Goal: Information Seeking & Learning: Learn about a topic

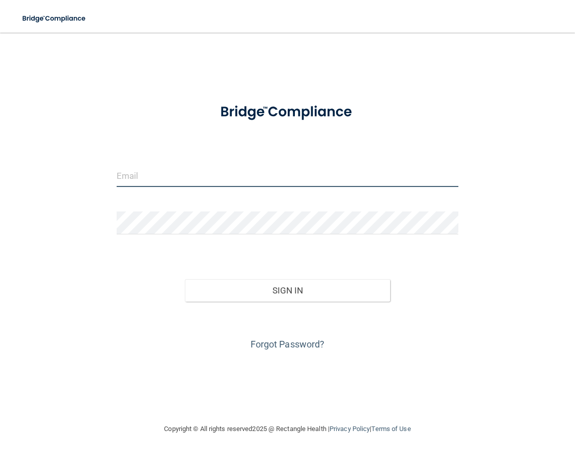
type input "[EMAIL_ADDRESS][DOMAIN_NAME]"
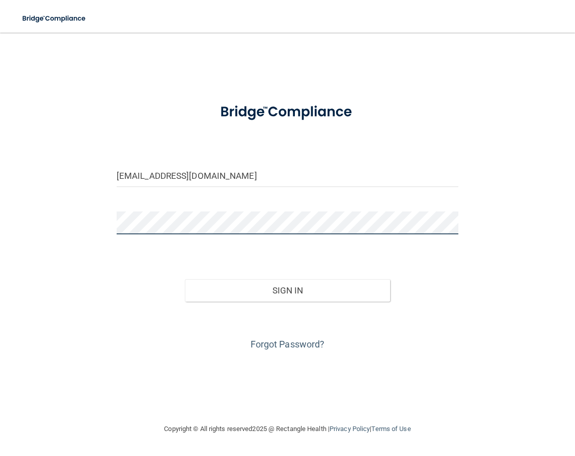
click at [287, 290] on button "Sign In" at bounding box center [287, 290] width 205 height 22
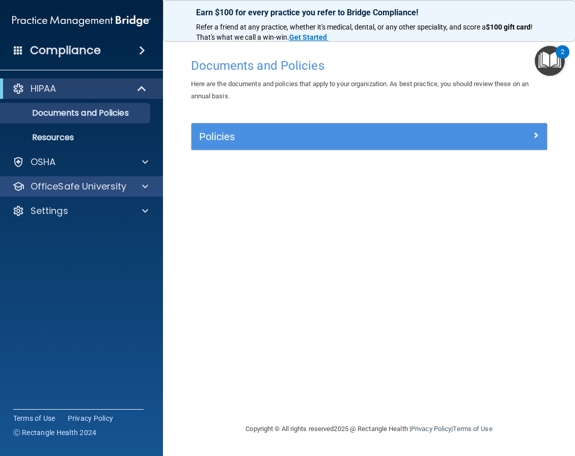
click at [96, 185] on p "OfficeSafe University" at bounding box center [79, 186] width 96 height 12
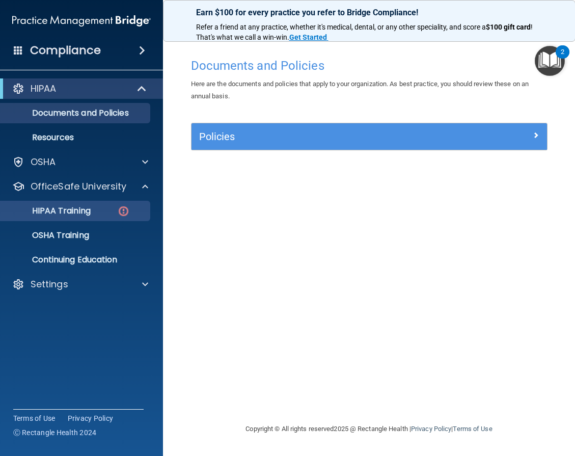
click at [91, 208] on p "HIPAA Training" at bounding box center [49, 211] width 84 height 10
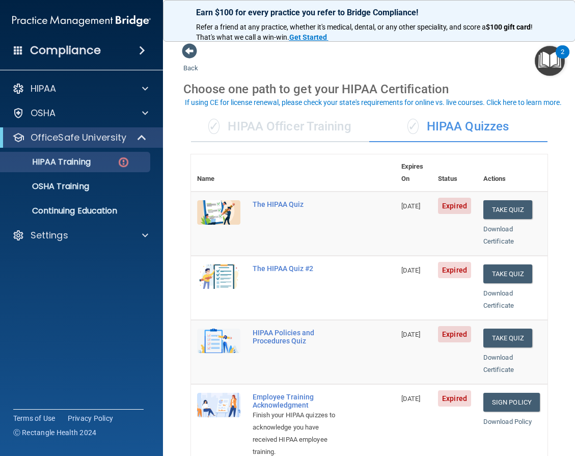
click at [315, 124] on div "✓ HIPAA Officer Training" at bounding box center [280, 127] width 178 height 31
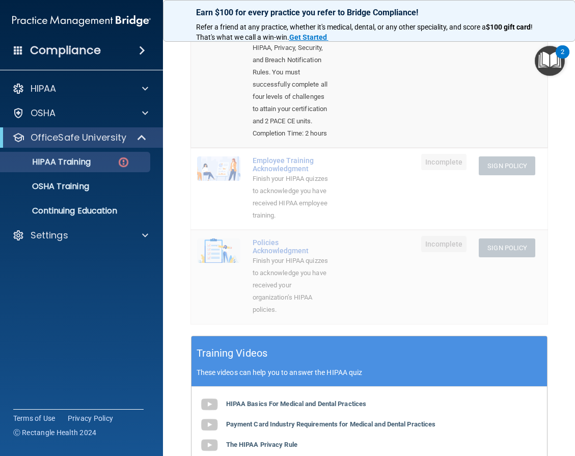
scroll to position [77, 0]
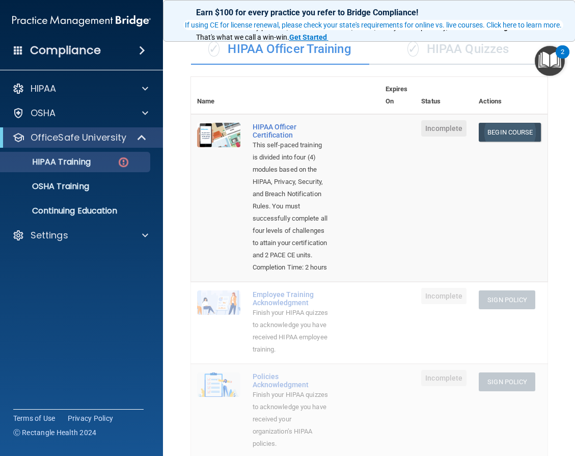
click at [500, 128] on link "Begin Course" at bounding box center [510, 132] width 62 height 19
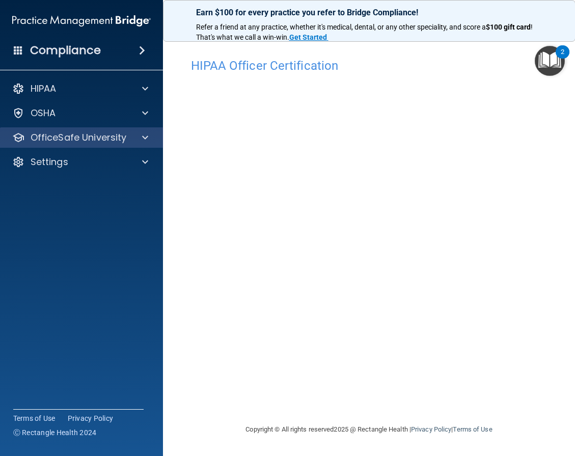
click at [120, 141] on p "OfficeSafe University" at bounding box center [79, 137] width 96 height 12
click at [158, 139] on div "OfficeSafe University" at bounding box center [82, 137] width 164 height 20
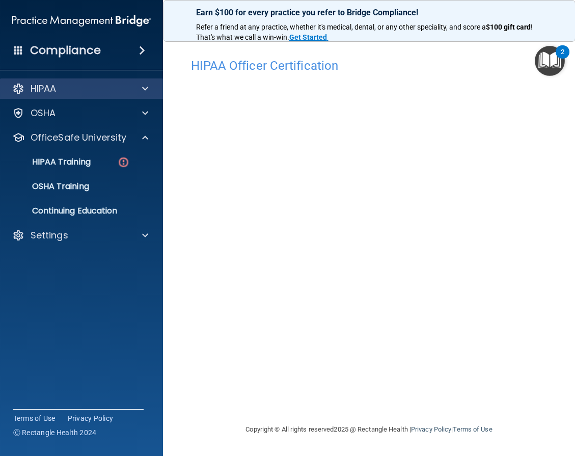
click at [140, 95] on div "HIPAA" at bounding box center [82, 88] width 164 height 20
click at [144, 88] on span at bounding box center [145, 89] width 6 height 12
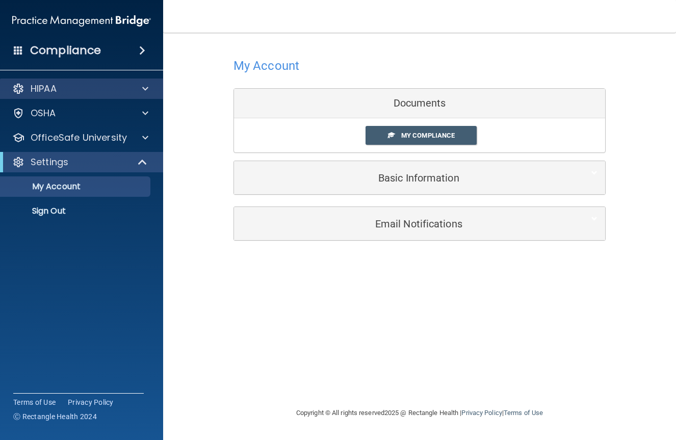
click at [106, 90] on div "HIPAA" at bounding box center [68, 89] width 126 height 12
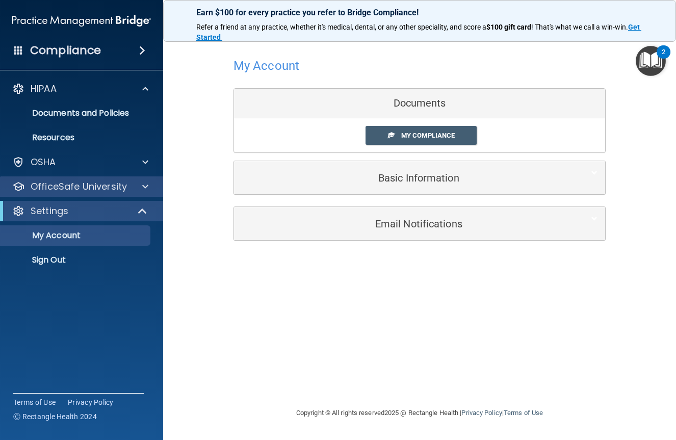
click at [94, 179] on div "OfficeSafe University" at bounding box center [82, 186] width 164 height 20
click at [115, 188] on p "OfficeSafe University" at bounding box center [79, 186] width 96 height 12
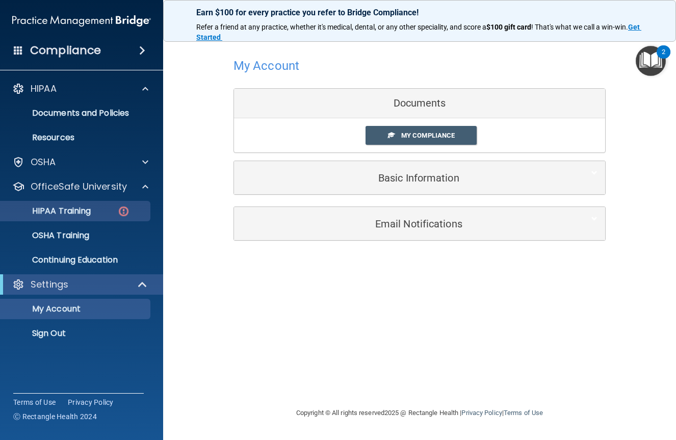
click at [105, 218] on link "HIPAA Training" at bounding box center [70, 211] width 161 height 20
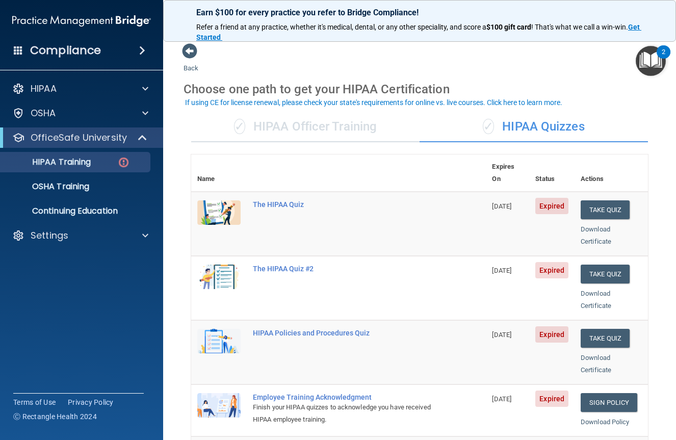
click at [331, 129] on div "✓ HIPAA Officer Training" at bounding box center [305, 127] width 228 height 31
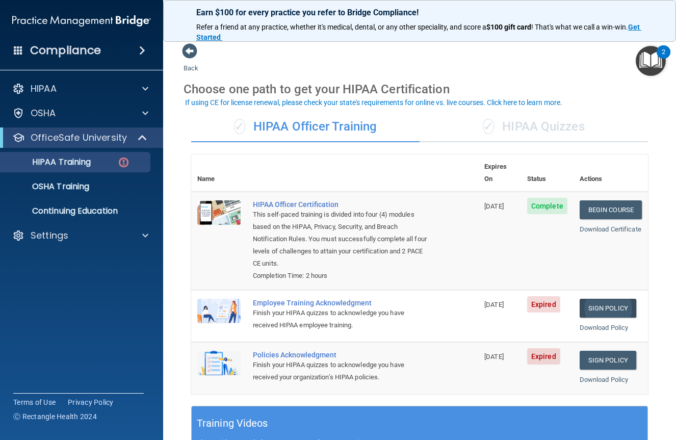
click at [593, 299] on link "Sign Policy" at bounding box center [607, 308] width 57 height 19
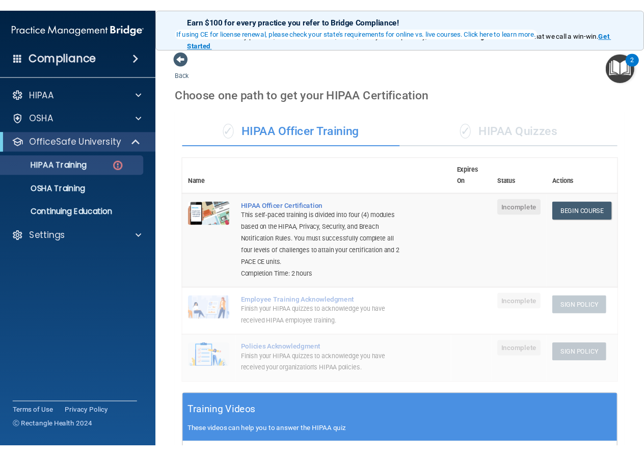
scroll to position [77, 0]
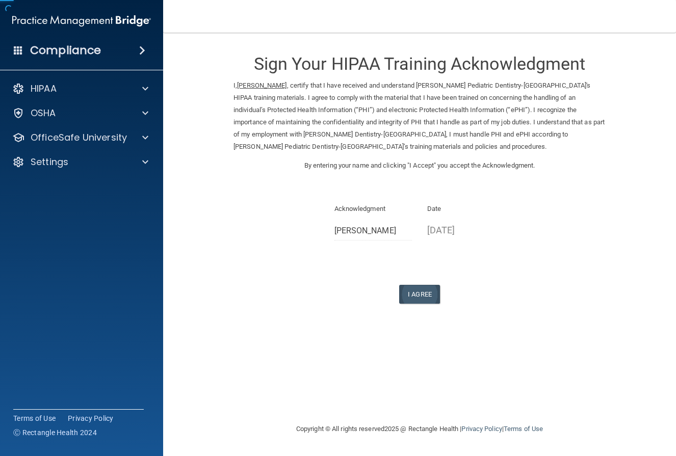
click at [412, 285] on button "I Agree" at bounding box center [419, 294] width 41 height 19
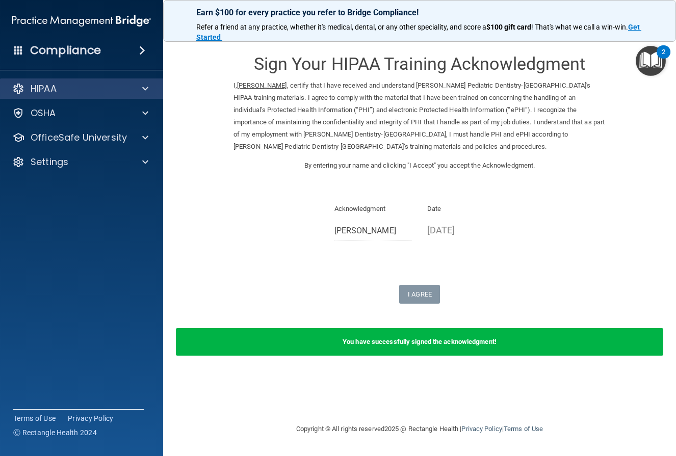
click at [111, 93] on div "HIPAA" at bounding box center [68, 89] width 126 height 12
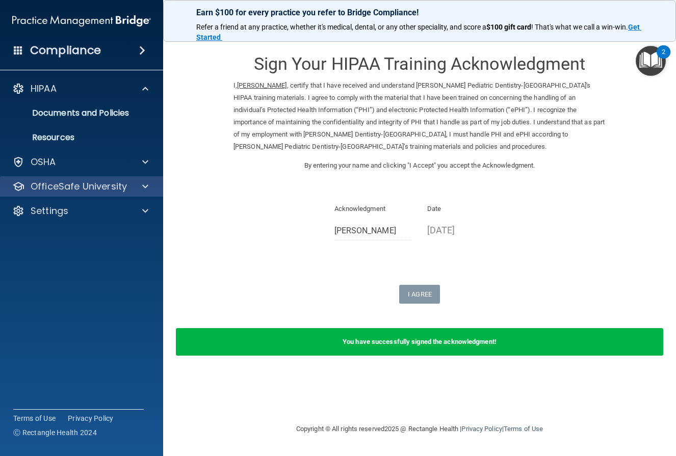
click at [99, 179] on div "OfficeSafe University" at bounding box center [82, 186] width 164 height 20
click at [98, 193] on div "OfficeSafe University" at bounding box center [82, 186] width 164 height 20
click at [96, 194] on div "OfficeSafe University" at bounding box center [82, 186] width 164 height 20
click at [148, 185] on span at bounding box center [145, 186] width 6 height 12
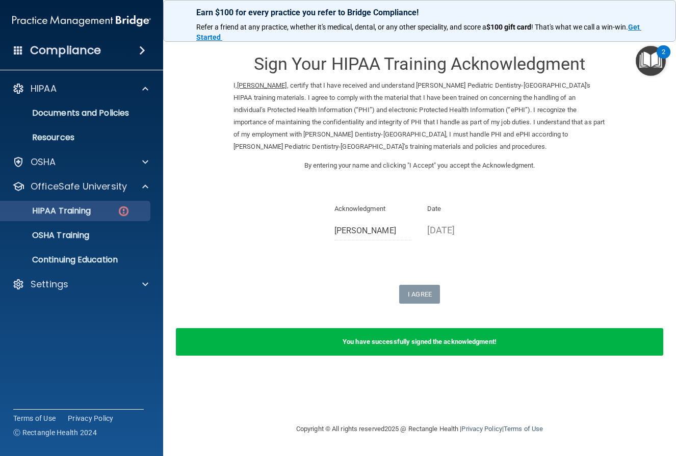
click at [115, 209] on div "HIPAA Training" at bounding box center [76, 211] width 139 height 10
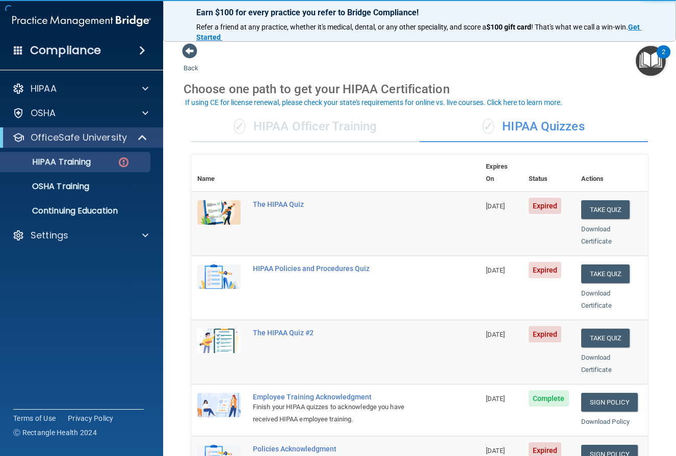
click at [377, 124] on div "✓ HIPAA Officer Training" at bounding box center [305, 127] width 228 height 31
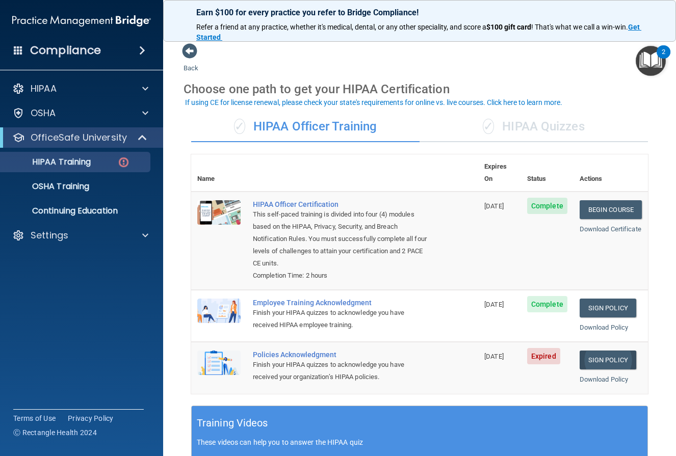
click at [605, 351] on link "Sign Policy" at bounding box center [607, 360] width 57 height 19
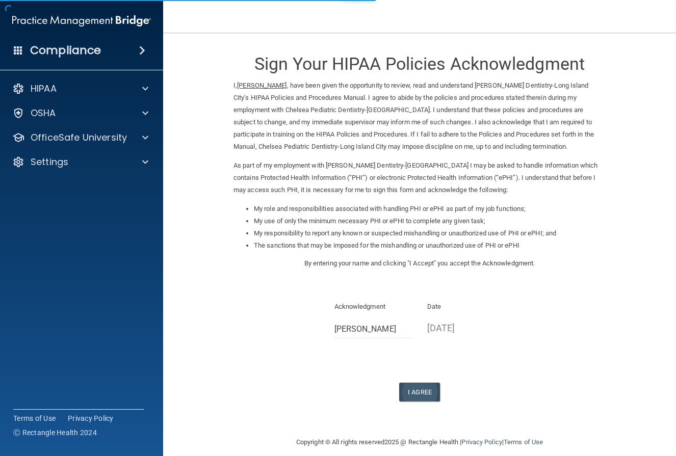
click at [422, 389] on button "I Agree" at bounding box center [419, 392] width 41 height 19
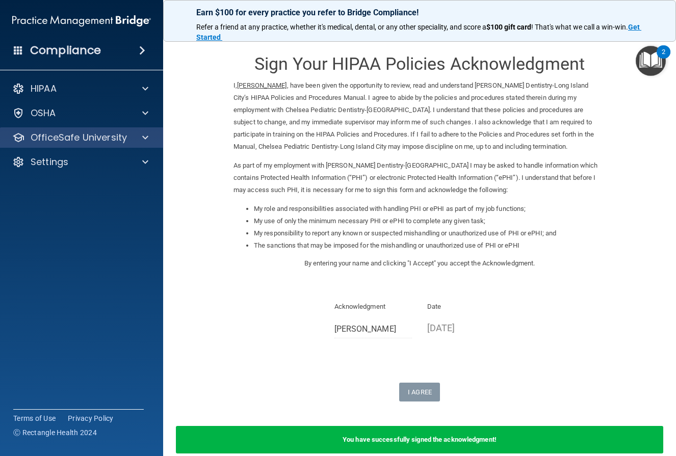
click at [111, 141] on p "OfficeSafe University" at bounding box center [79, 137] width 96 height 12
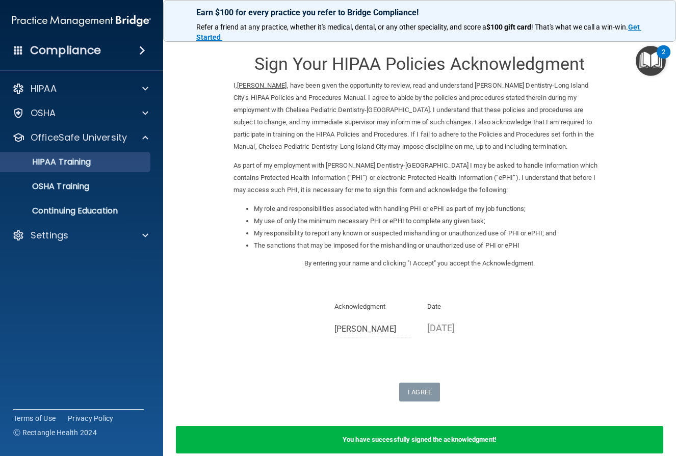
click at [86, 164] on p "HIPAA Training" at bounding box center [49, 162] width 84 height 10
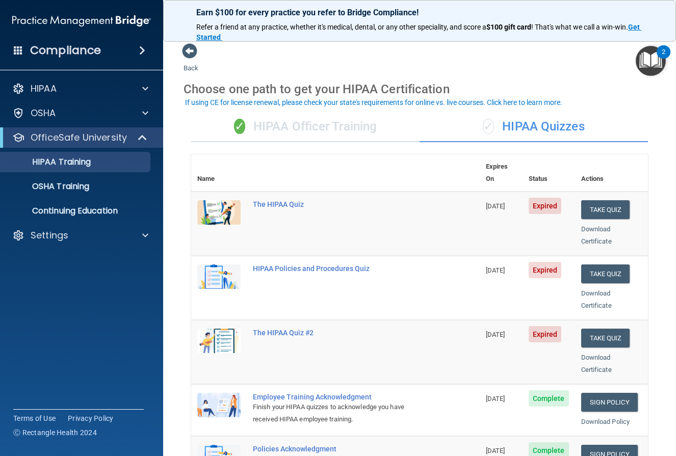
click at [350, 113] on div "✓ HIPAA Officer Training" at bounding box center [305, 127] width 228 height 31
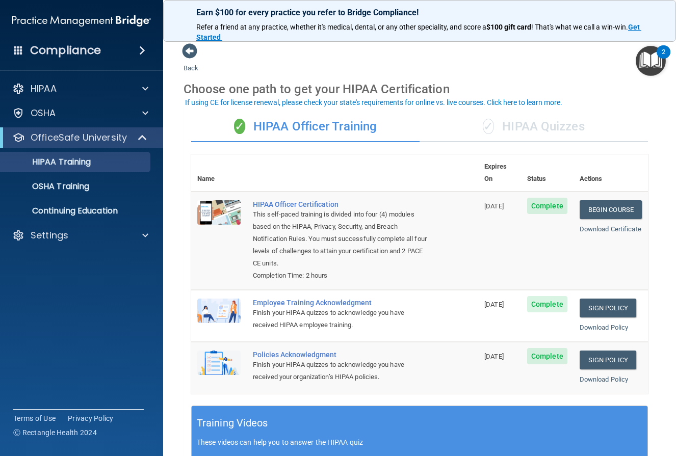
click at [496, 112] on div "✓ HIPAA Quizzes" at bounding box center [533, 127] width 228 height 31
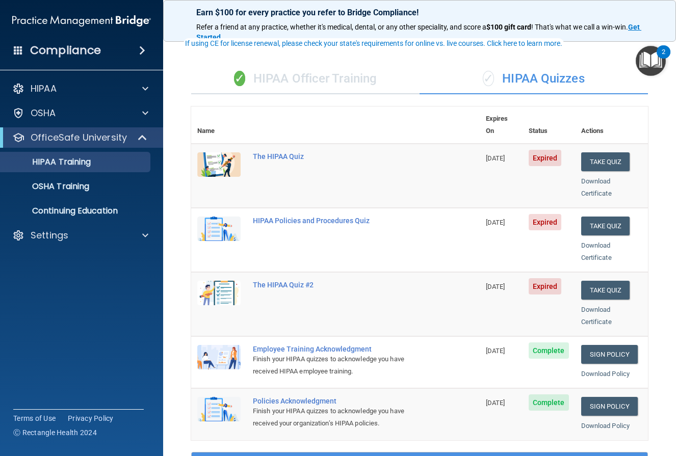
scroll to position [45, 0]
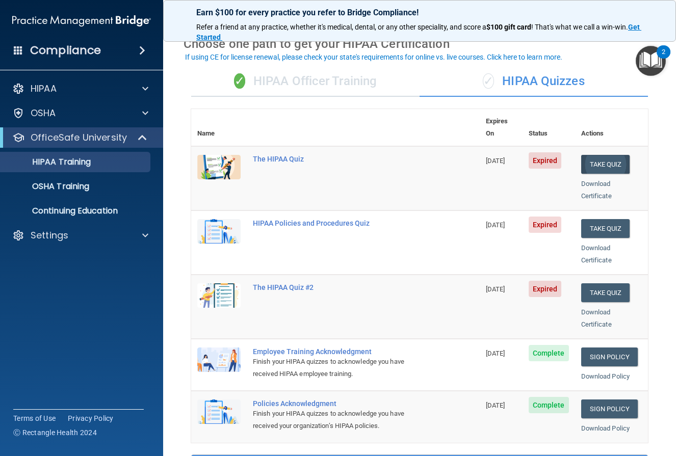
click at [600, 155] on button "Take Quiz" at bounding box center [605, 164] width 49 height 19
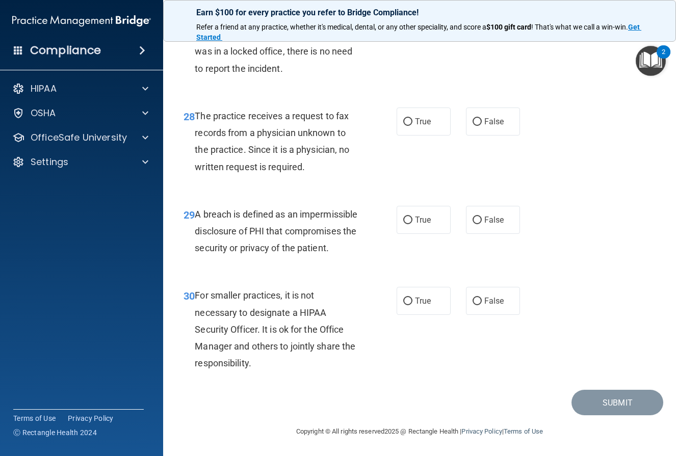
scroll to position [2731, 0]
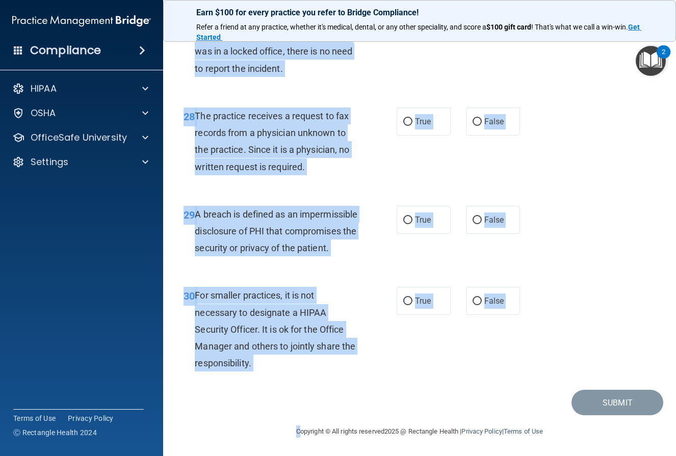
drag, startPoint x: 197, startPoint y: 86, endPoint x: 479, endPoint y: 399, distance: 421.0
copy main "Loremips dol sitamet cons adipi ELI sed doei temporincid utla etd magna al enim…"
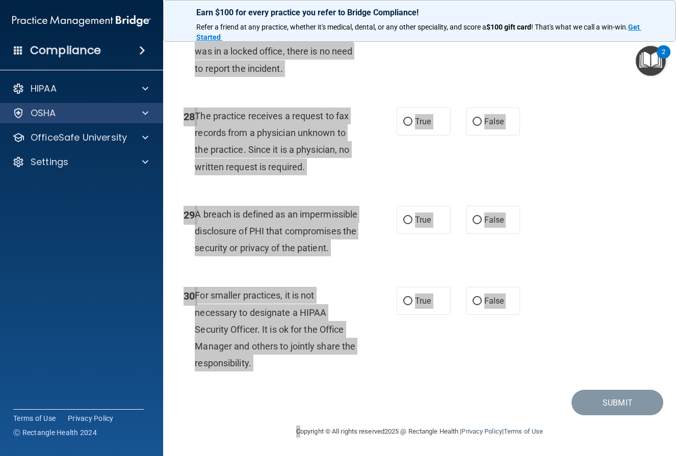
drag, startPoint x: 556, startPoint y: 3, endPoint x: 50, endPoint y: 108, distance: 516.2
click at [399, 67] on div "27 If a person breaks into the office and steals a computer, since the computer…" at bounding box center [419, 45] width 487 height 98
drag, startPoint x: 2, startPoint y: 136, endPoint x: 345, endPoint y: 196, distance: 348.2
click at [345, 206] on div "A breach is defined as an impermissible disclosure of PHI that compromises the …" at bounding box center [280, 231] width 171 height 51
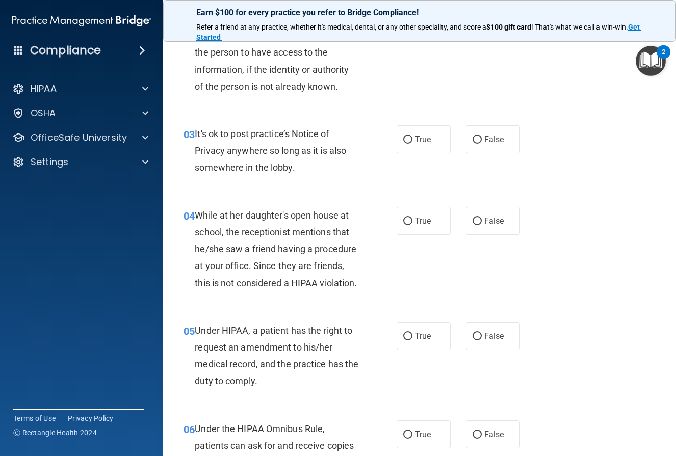
click at [378, 180] on div "03 It's ok to post practice’s Notice of Privacy anywhere so long as it is also …" at bounding box center [419, 154] width 487 height 82
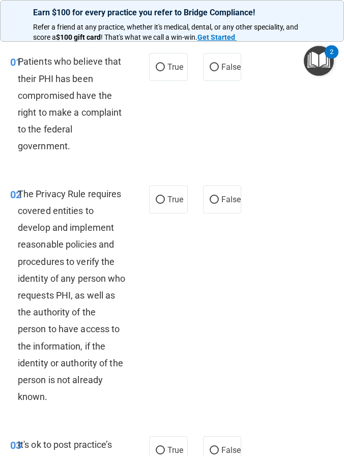
scroll to position [30, 0]
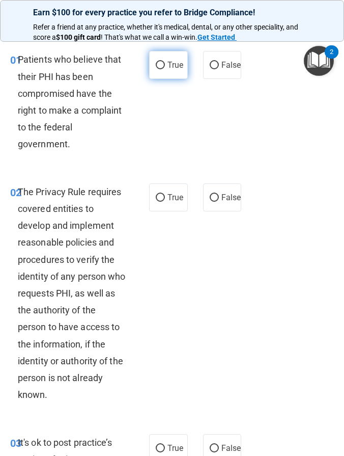
click at [167, 67] on label "True" at bounding box center [168, 65] width 39 height 28
click at [165, 67] on input "True" at bounding box center [160, 66] width 9 height 8
radio input "true"
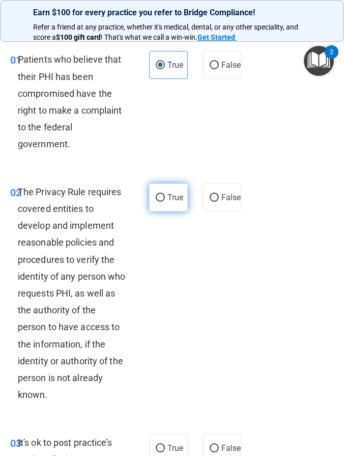
click at [159, 190] on label "True" at bounding box center [168, 197] width 39 height 28
click at [159, 194] on input "True" at bounding box center [160, 198] width 9 height 8
radio input "true"
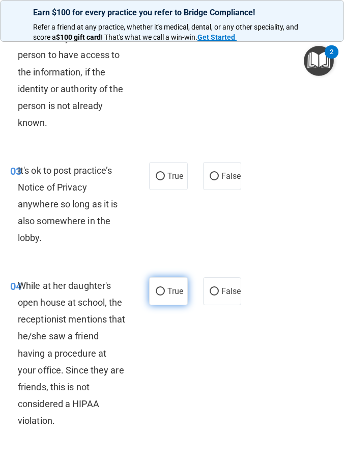
scroll to position [314, 0]
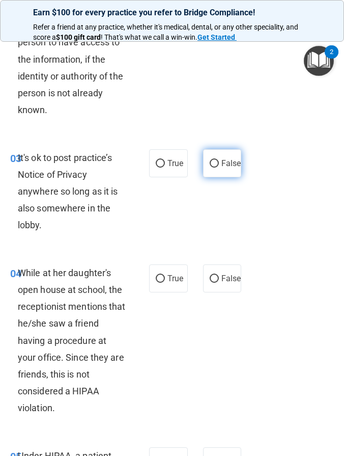
click at [219, 155] on label "False" at bounding box center [222, 163] width 39 height 28
click at [219, 160] on input "False" at bounding box center [214, 164] width 9 height 8
radio input "true"
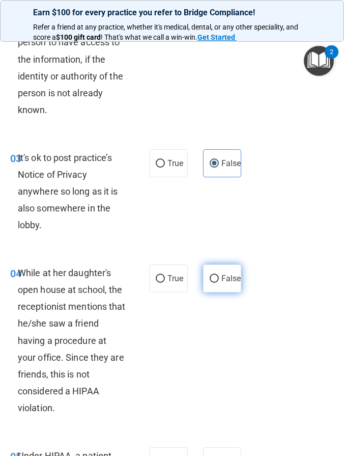
click at [218, 283] on label "False" at bounding box center [222, 278] width 39 height 28
click at [218, 283] on input "False" at bounding box center [214, 279] width 9 height 8
radio input "true"
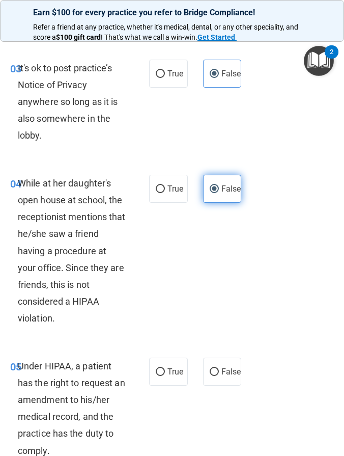
scroll to position [424, 0]
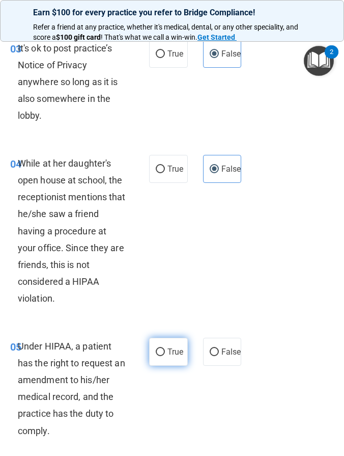
click at [165, 344] on label "True" at bounding box center [168, 352] width 39 height 28
click at [165, 349] on input "True" at bounding box center [160, 353] width 9 height 8
radio input "true"
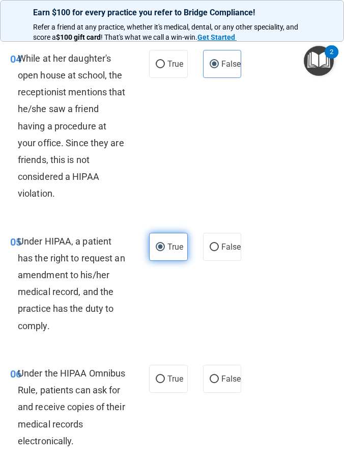
scroll to position [529, 0]
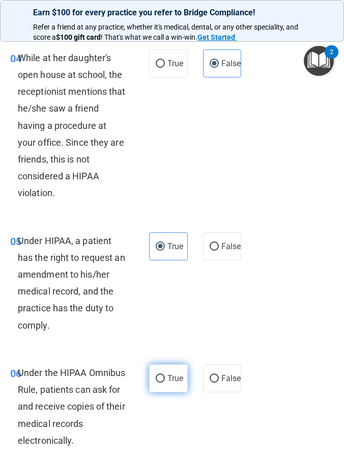
click at [164, 375] on input "True" at bounding box center [160, 379] width 9 height 8
radio input "true"
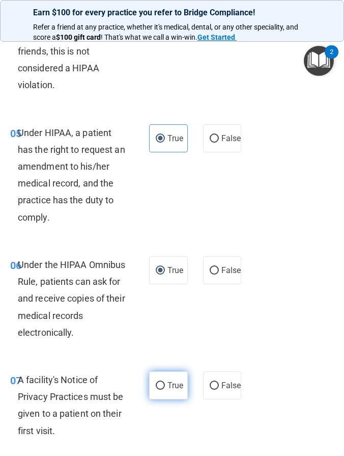
click at [161, 382] on input "True" at bounding box center [160, 386] width 9 height 8
radio input "true"
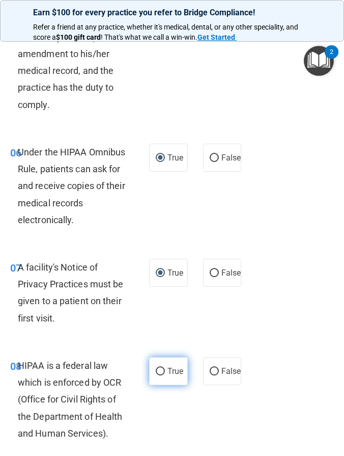
click at [163, 368] on input "True" at bounding box center [160, 372] width 9 height 8
radio input "true"
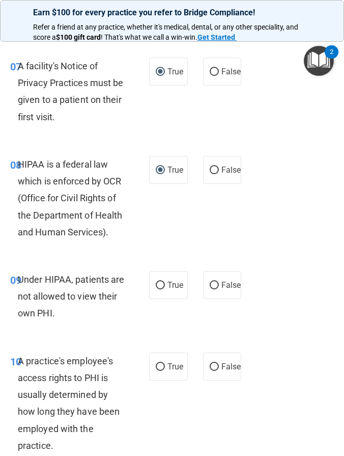
scroll to position [964, 0]
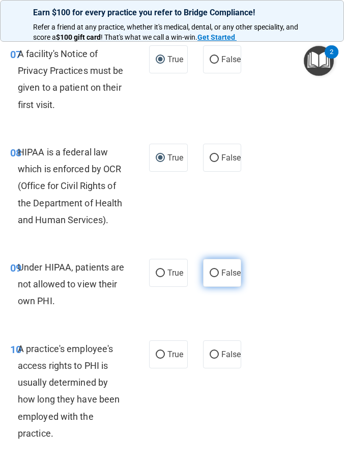
click at [215, 260] on label "False" at bounding box center [222, 273] width 39 height 28
click at [215, 270] on input "False" at bounding box center [214, 274] width 9 height 8
radio input "true"
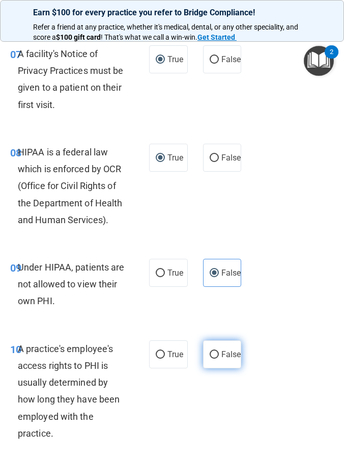
click at [216, 359] on label "False" at bounding box center [222, 354] width 39 height 28
click at [216, 359] on input "False" at bounding box center [214, 355] width 9 height 8
radio input "true"
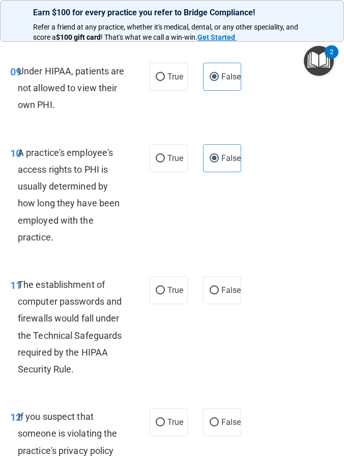
scroll to position [1163, 0]
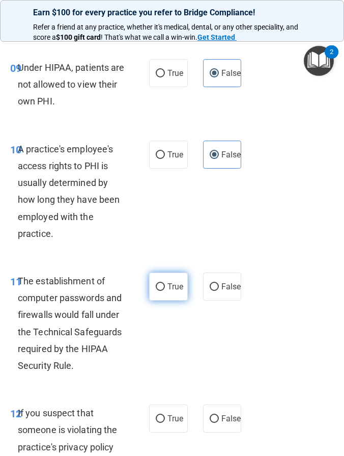
click at [164, 275] on label "True" at bounding box center [168, 287] width 39 height 28
click at [164, 283] on input "True" at bounding box center [160, 287] width 9 height 8
radio input "true"
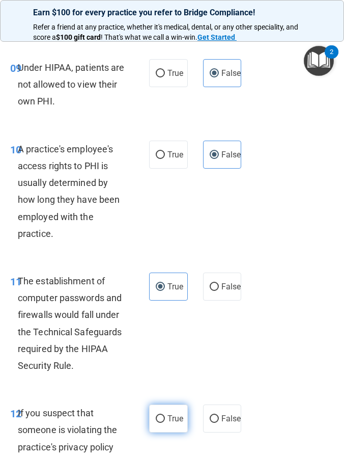
click at [164, 405] on label "True" at bounding box center [168, 419] width 39 height 28
click at [164, 415] on input "True" at bounding box center [160, 419] width 9 height 8
radio input "true"
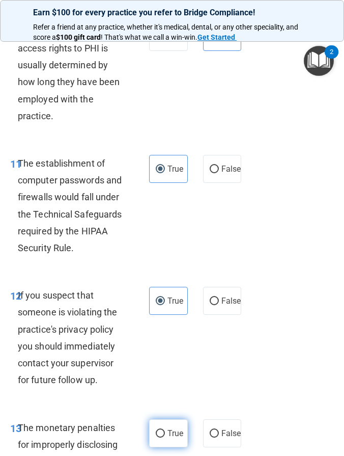
click at [164, 419] on label "True" at bounding box center [168, 433] width 39 height 28
click at [164, 430] on input "True" at bounding box center [160, 434] width 9 height 8
radio input "true"
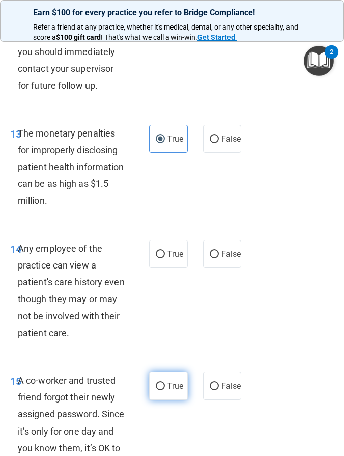
scroll to position [1588, 0]
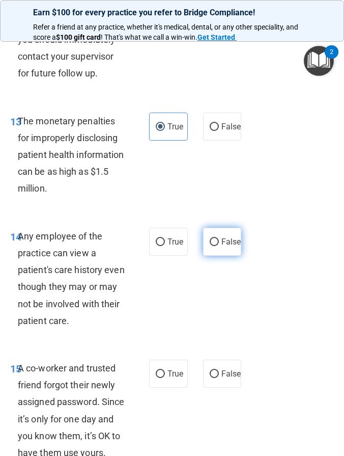
click at [223, 237] on span "False" at bounding box center [232, 242] width 20 height 10
click at [219, 238] on input "False" at bounding box center [214, 242] width 9 height 8
radio input "true"
click at [219, 370] on input "False" at bounding box center [214, 374] width 9 height 8
radio input "true"
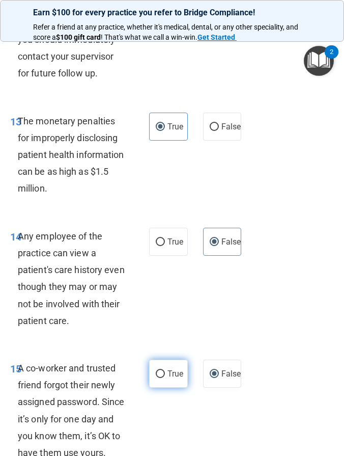
click at [162, 370] on input "True" at bounding box center [160, 374] width 9 height 8
radio input "true"
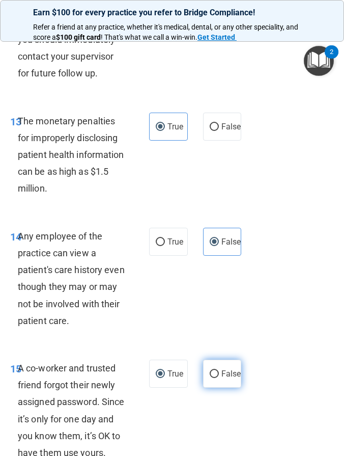
click at [228, 369] on span "False" at bounding box center [232, 374] width 20 height 10
click at [219, 370] on input "False" at bounding box center [214, 374] width 9 height 8
radio input "true"
radio input "false"
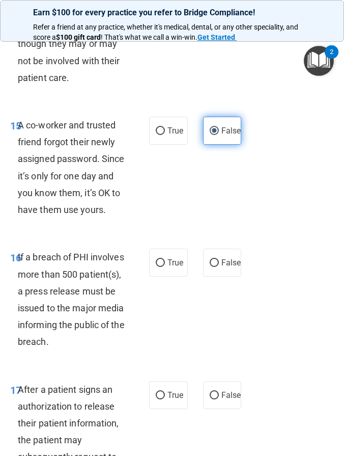
scroll to position [1848, 0]
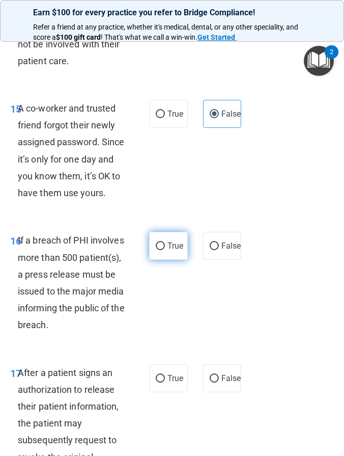
click at [167, 237] on label "True" at bounding box center [168, 246] width 39 height 28
click at [165, 243] on input "True" at bounding box center [160, 247] width 9 height 8
radio input "true"
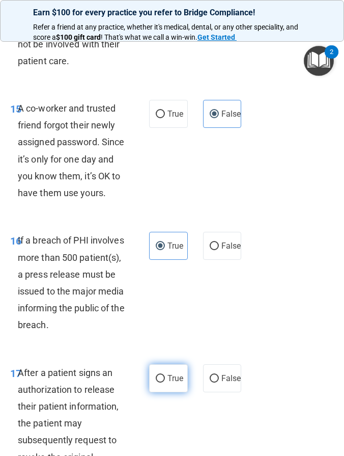
click at [167, 372] on label "True" at bounding box center [168, 378] width 39 height 28
click at [165, 375] on input "True" at bounding box center [160, 379] width 9 height 8
radio input "true"
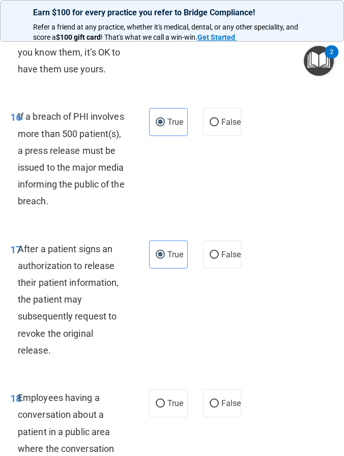
scroll to position [1972, 0]
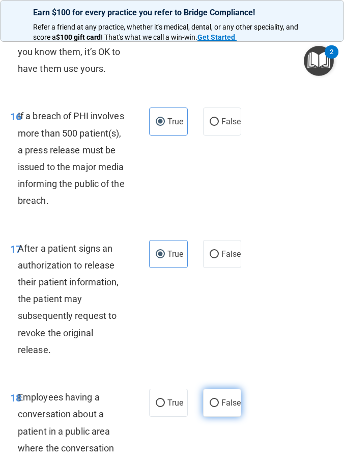
click at [222, 398] on label "False" at bounding box center [222, 403] width 39 height 28
click at [219, 399] on input "False" at bounding box center [214, 403] width 9 height 8
radio input "true"
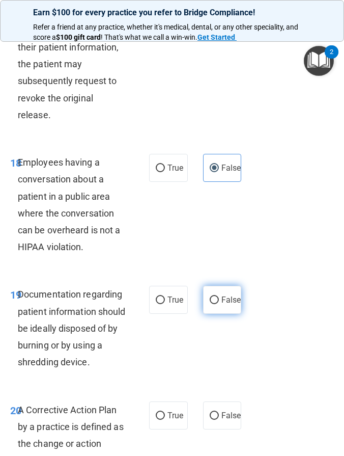
scroll to position [2205, 0]
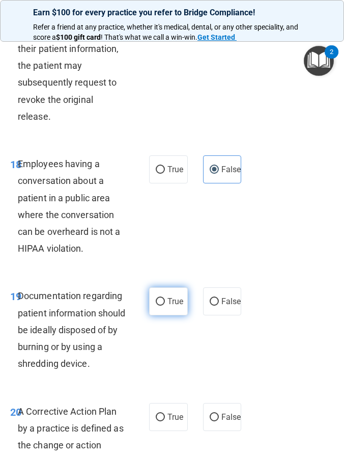
click at [172, 300] on label "True" at bounding box center [168, 301] width 39 height 28
click at [165, 300] on input "True" at bounding box center [160, 302] width 9 height 8
radio input "true"
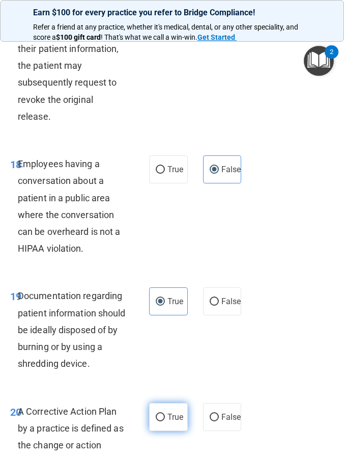
click at [169, 417] on span "True" at bounding box center [176, 417] width 16 height 10
click at [165, 417] on input "True" at bounding box center [160, 418] width 9 height 8
radio input "true"
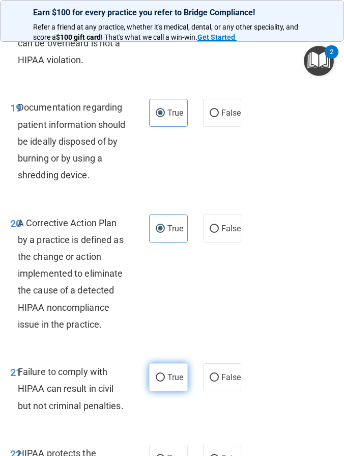
scroll to position [2395, 0]
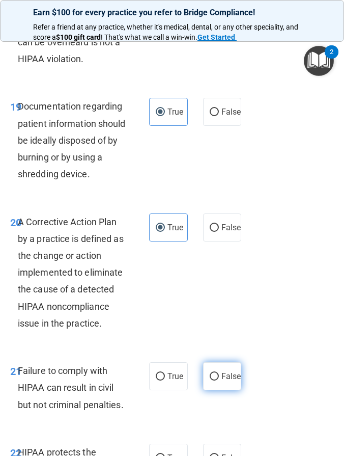
click at [217, 374] on label "False" at bounding box center [222, 376] width 39 height 28
click at [217, 374] on input "False" at bounding box center [214, 377] width 9 height 8
radio input "true"
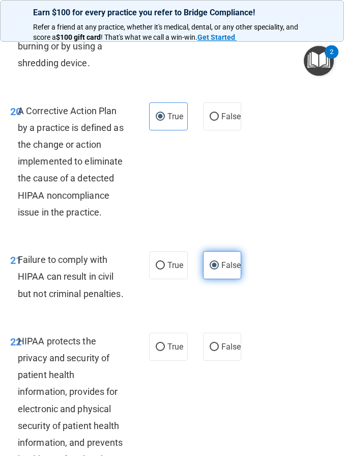
scroll to position [2510, 0]
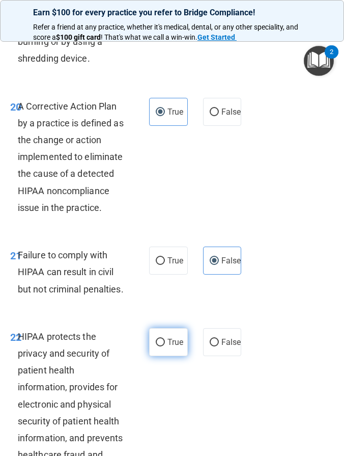
click at [171, 350] on label "True" at bounding box center [168, 342] width 39 height 28
click at [165, 346] on input "True" at bounding box center [160, 343] width 9 height 8
radio input "true"
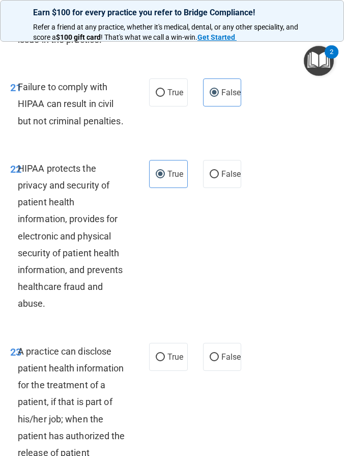
scroll to position [2684, 0]
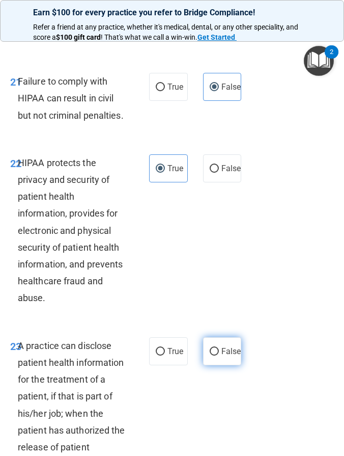
click at [219, 360] on label "False" at bounding box center [222, 351] width 39 height 28
click at [219, 356] on input "False" at bounding box center [214, 352] width 9 height 8
radio input "true"
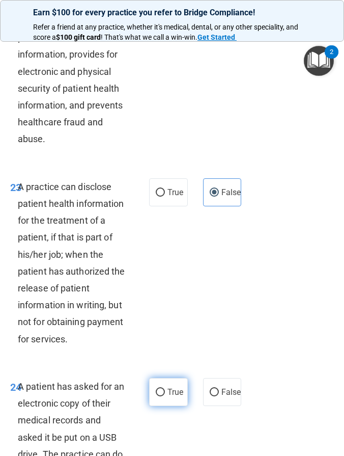
scroll to position [2857, 0]
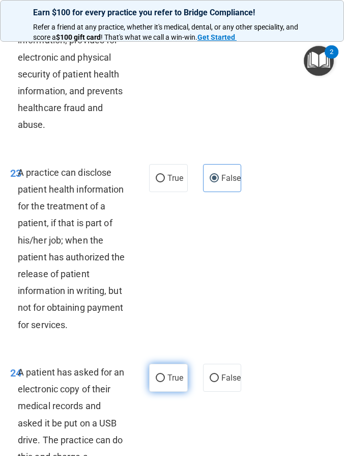
click at [175, 370] on label "True" at bounding box center [168, 378] width 39 height 28
click at [165, 375] on input "True" at bounding box center [160, 379] width 9 height 8
radio input "true"
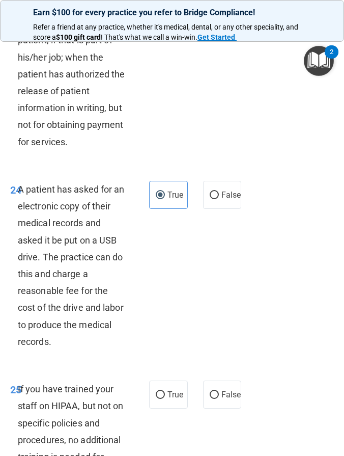
scroll to position [3056, 0]
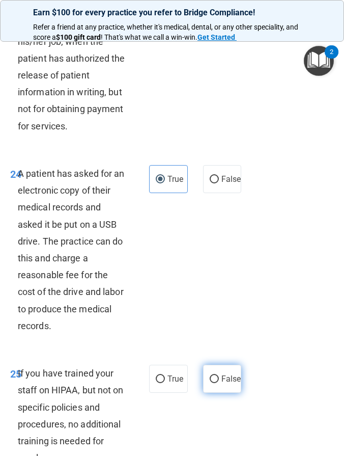
click at [230, 375] on span "False" at bounding box center [232, 379] width 20 height 10
click at [219, 376] on input "False" at bounding box center [214, 380] width 9 height 8
radio input "true"
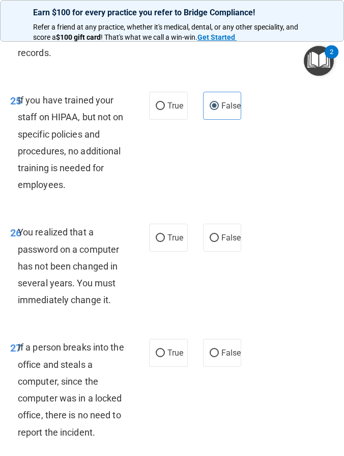
scroll to position [3344, 0]
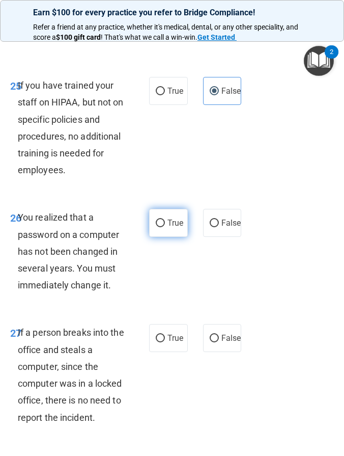
click at [171, 218] on span "True" at bounding box center [176, 223] width 16 height 10
click at [165, 220] on input "True" at bounding box center [160, 224] width 9 height 8
radio input "true"
click at [232, 338] on span "False" at bounding box center [232, 338] width 20 height 10
click at [219, 338] on input "False" at bounding box center [214, 339] width 9 height 8
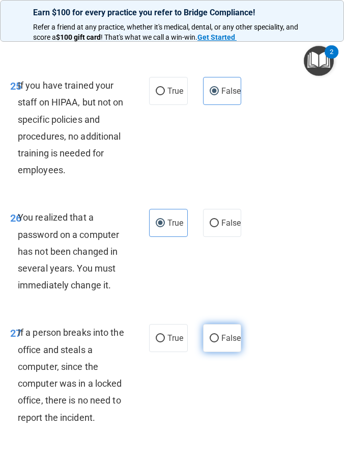
radio input "true"
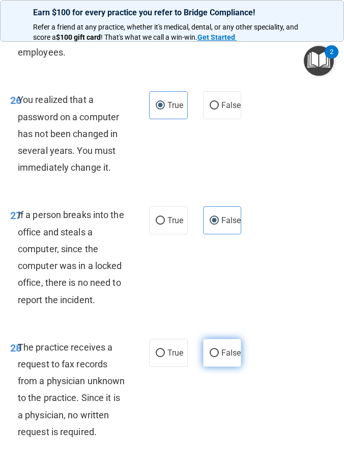
click at [230, 344] on label "False" at bounding box center [222, 353] width 39 height 28
click at [219, 350] on input "False" at bounding box center [214, 354] width 9 height 8
radio input "true"
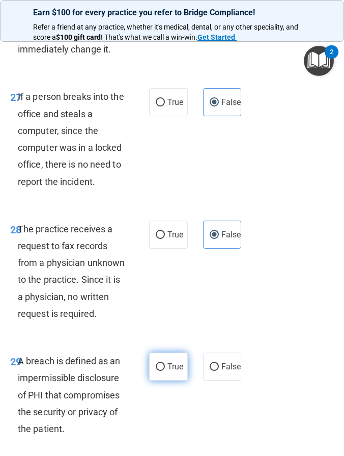
click at [178, 362] on span "True" at bounding box center [176, 367] width 16 height 10
click at [165, 363] on input "True" at bounding box center [160, 367] width 9 height 8
radio input "true"
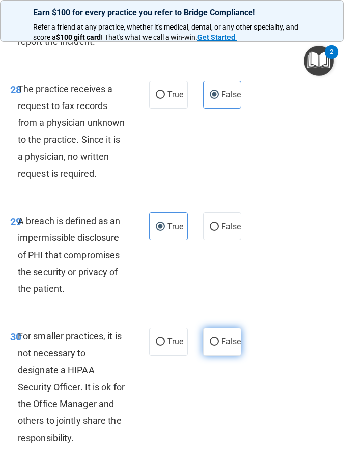
click at [230, 343] on label "False" at bounding box center [222, 342] width 39 height 28
click at [219, 343] on input "False" at bounding box center [214, 342] width 9 height 8
radio input "true"
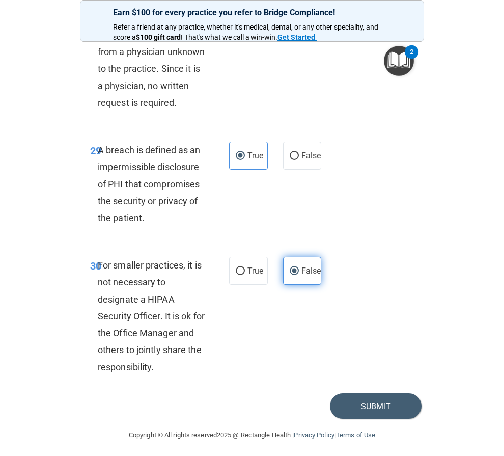
scroll to position [3790, 0]
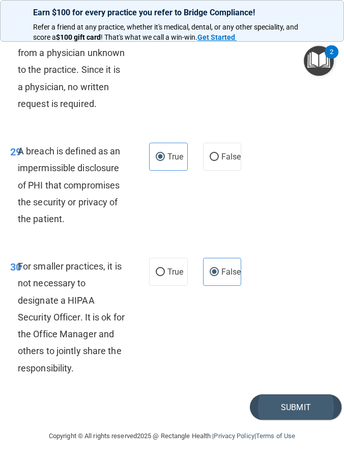
click at [282, 399] on button "Submit" at bounding box center [296, 407] width 92 height 26
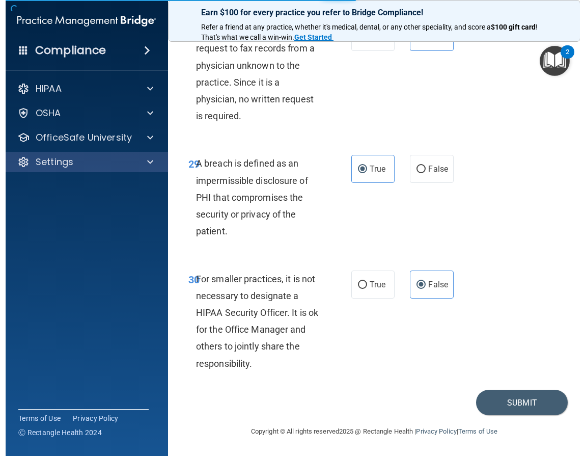
scroll to position [3218, 0]
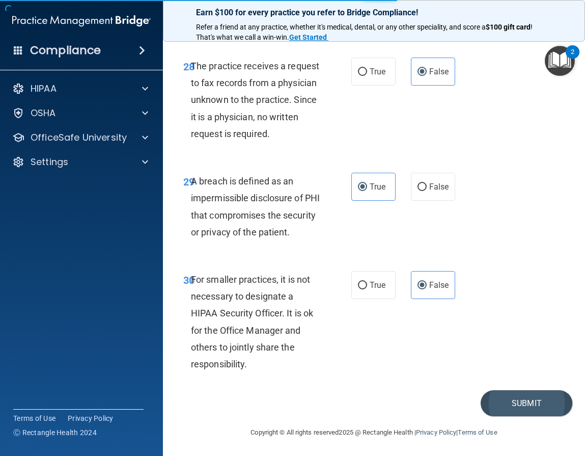
click at [517, 400] on button "Submit" at bounding box center [527, 403] width 92 height 26
click at [455, 366] on div "30 For smaller practices, it is not necessary to designate a HIPAA Security Off…" at bounding box center [374, 324] width 397 height 132
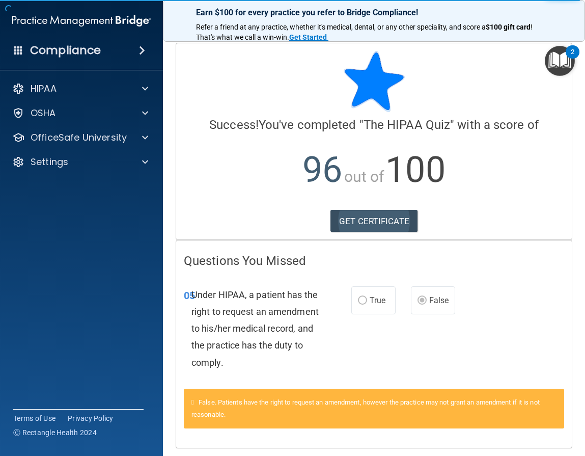
click at [357, 224] on link "GET CERTIFICATE" at bounding box center [374, 221] width 87 height 22
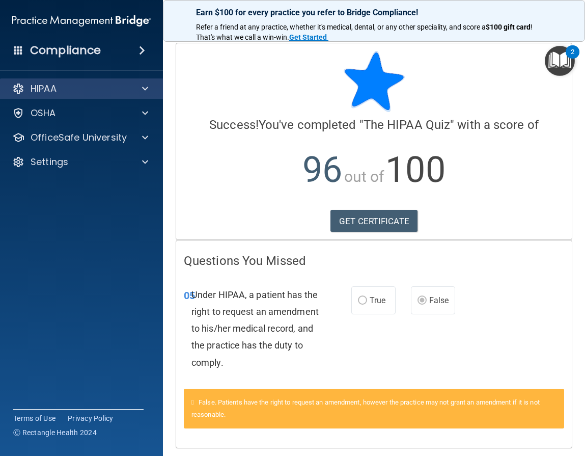
click at [91, 93] on div "HIPAA" at bounding box center [68, 89] width 126 height 12
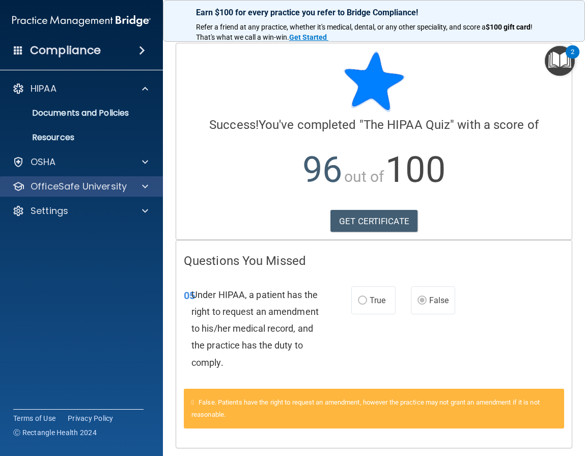
click at [85, 179] on div "OfficeSafe University" at bounding box center [82, 186] width 164 height 20
click at [143, 188] on span at bounding box center [145, 186] width 6 height 12
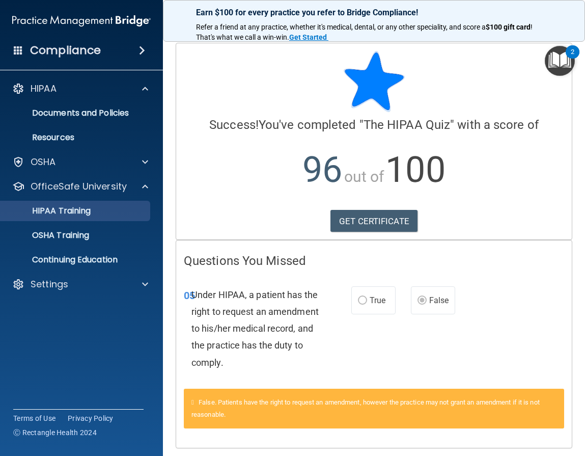
click at [102, 217] on link "HIPAA Training" at bounding box center [70, 211] width 161 height 20
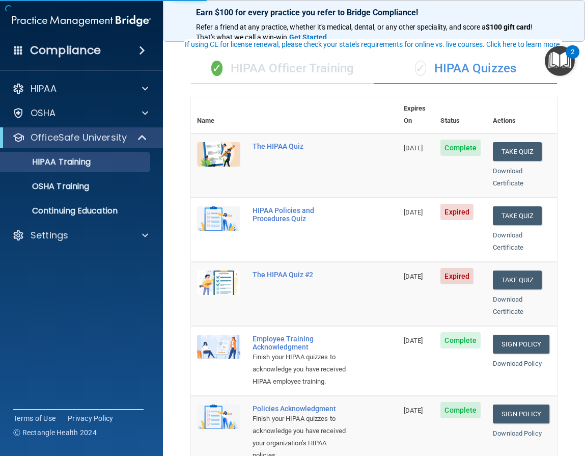
scroll to position [65, 0]
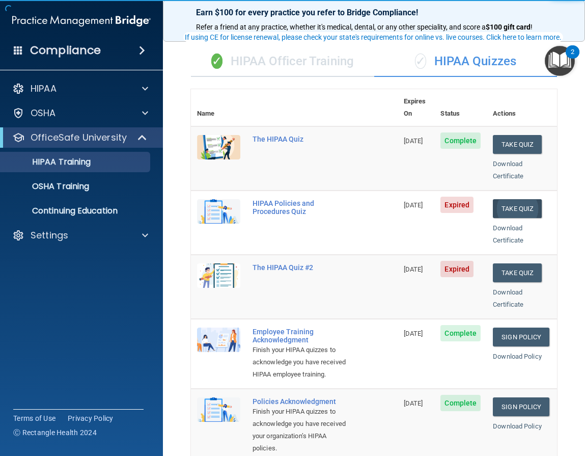
click at [512, 199] on button "Take Quiz" at bounding box center [517, 208] width 49 height 19
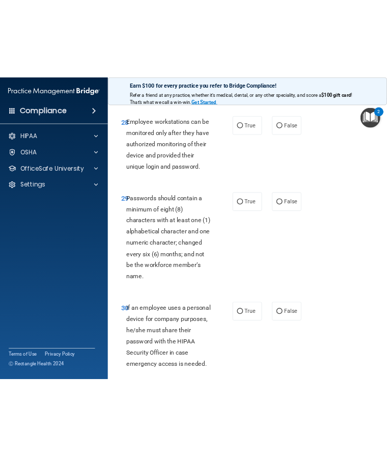
scroll to position [3555, 0]
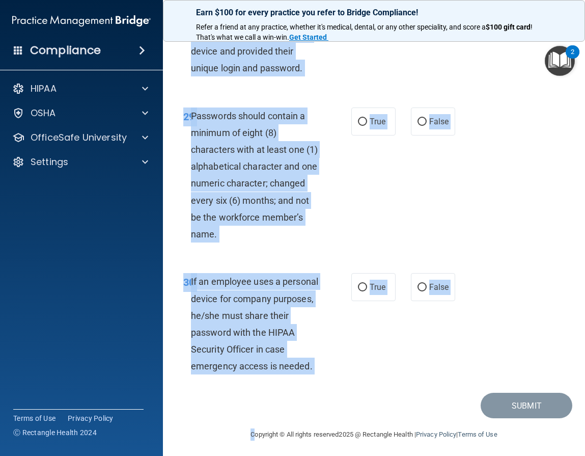
drag, startPoint x: 184, startPoint y: 81, endPoint x: 356, endPoint y: 394, distance: 357.3
copy main "10 Lo ip do si ametc adip elitsedd eius t in-utlabo et dolo magnaaliq enimad mi…"
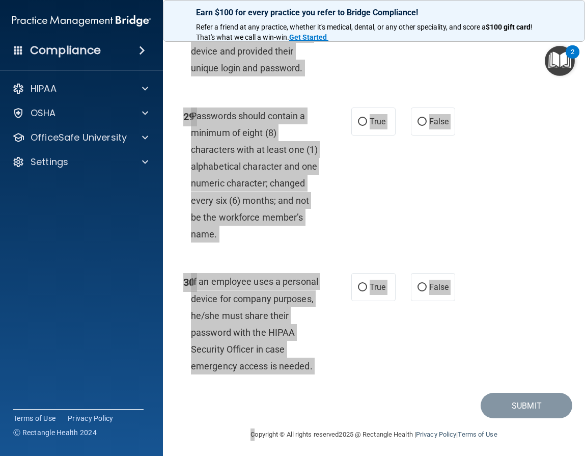
drag, startPoint x: 17, startPoint y: 176, endPoint x: 434, endPoint y: 219, distance: 419.6
click at [434, 219] on div "29 Passwords should contain a minimum of eight (8) characters with at least one…" at bounding box center [374, 178] width 397 height 166
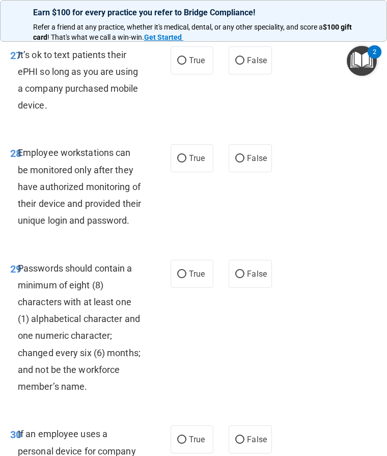
click at [308, 59] on div "27 It’s ok to text patients their ePHI so long as you are using a company purch…" at bounding box center [194, 83] width 382 height 98
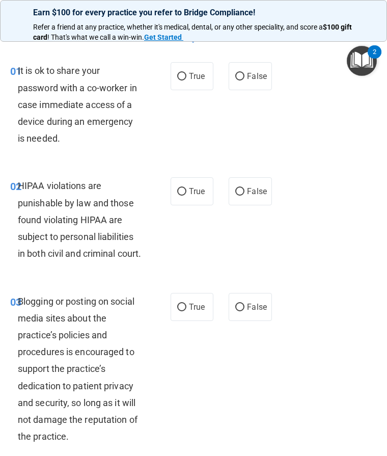
scroll to position [21, 0]
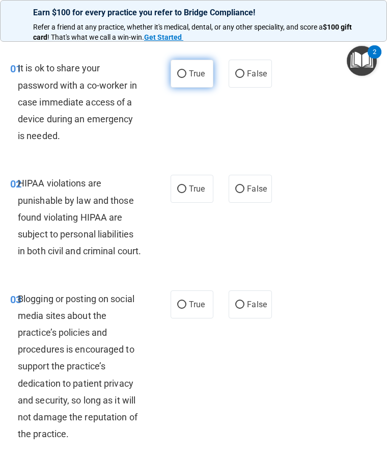
click at [177, 76] on input "True" at bounding box center [181, 74] width 9 height 8
radio input "true"
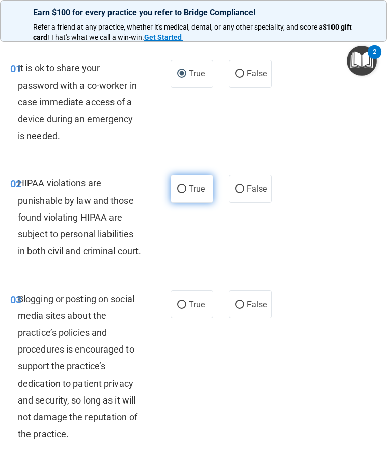
click at [183, 194] on label "True" at bounding box center [192, 189] width 43 height 28
click at [183, 193] on input "True" at bounding box center [181, 189] width 9 height 8
radio input "true"
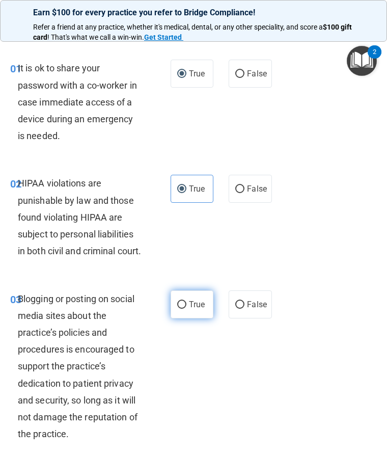
click at [185, 309] on input "True" at bounding box center [181, 305] width 9 height 8
radio input "true"
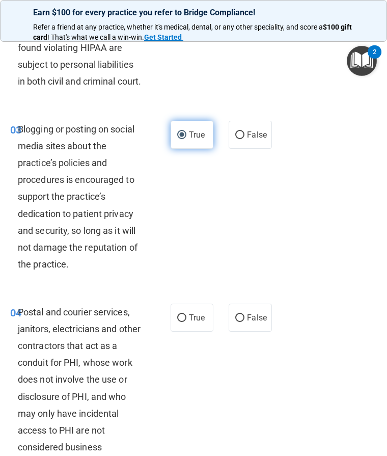
scroll to position [237, 0]
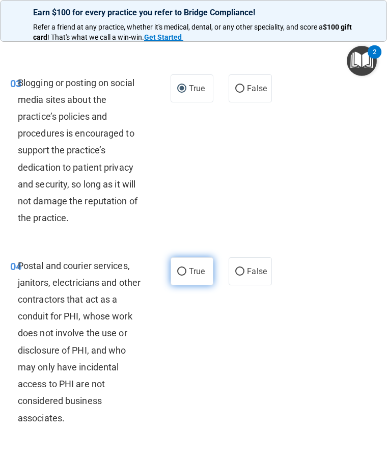
click at [188, 285] on label "True" at bounding box center [192, 271] width 43 height 28
click at [186, 276] on input "True" at bounding box center [181, 272] width 9 height 8
radio input "true"
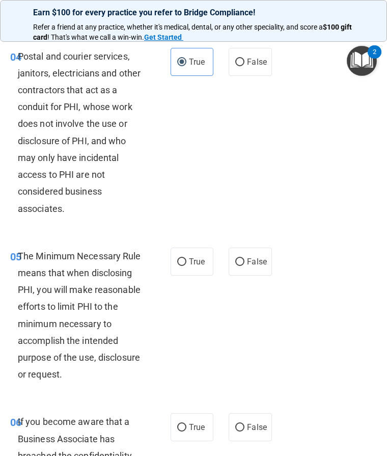
scroll to position [447, 0]
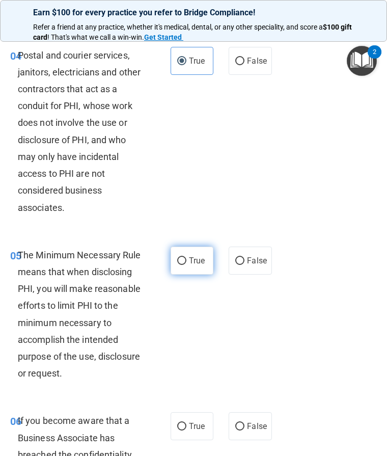
click at [185, 268] on label "True" at bounding box center [192, 261] width 43 height 28
click at [185, 265] on input "True" at bounding box center [181, 261] width 9 height 8
radio input "true"
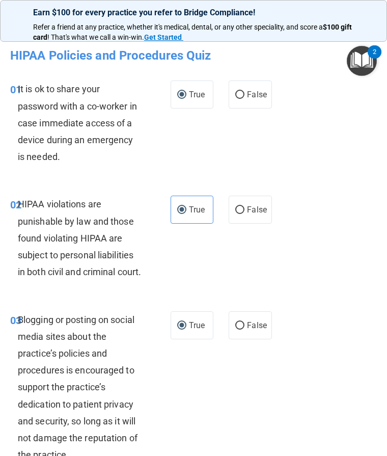
scroll to position [0, 0]
click at [252, 94] on span "False" at bounding box center [257, 95] width 20 height 10
click at [245, 94] on input "False" at bounding box center [239, 95] width 9 height 8
radio input "true"
radio input "false"
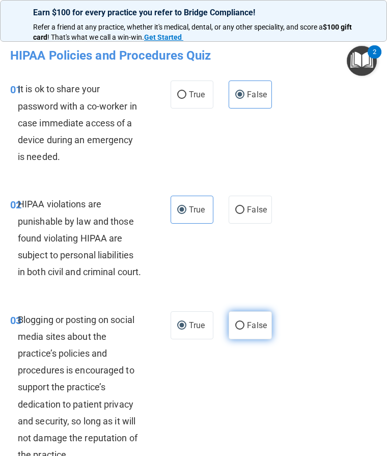
click at [239, 335] on label "False" at bounding box center [250, 325] width 43 height 28
click at [239, 330] on input "False" at bounding box center [239, 326] width 9 height 8
radio input "true"
radio input "false"
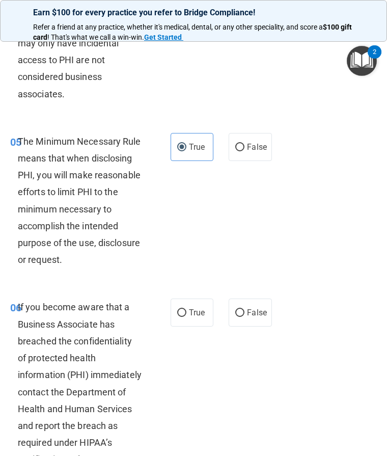
scroll to position [580, 0]
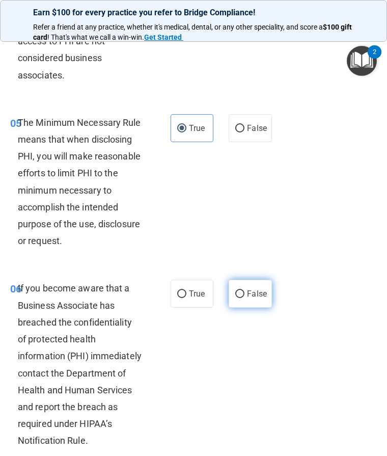
click at [245, 298] on input "False" at bounding box center [239, 294] width 9 height 8
radio input "true"
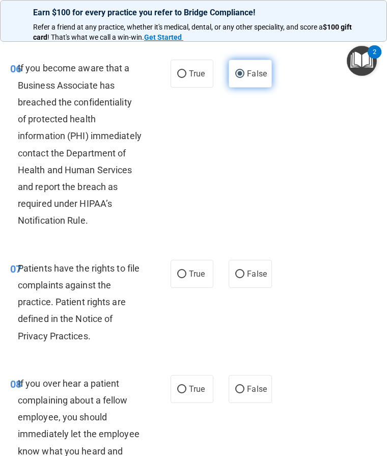
scroll to position [816, 0]
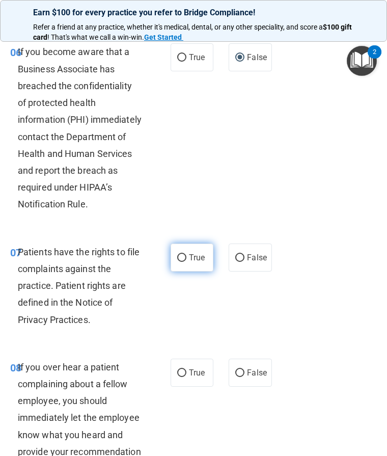
click at [196, 262] on span "True" at bounding box center [197, 258] width 16 height 10
click at [186, 262] on input "True" at bounding box center [181, 258] width 9 height 8
radio input "true"
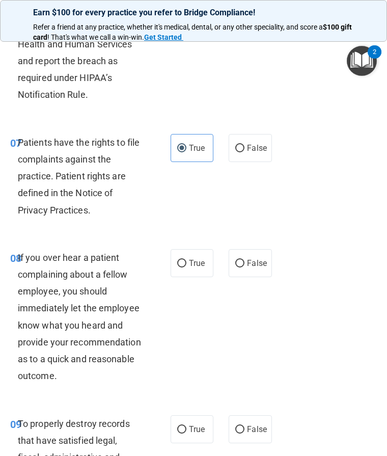
scroll to position [927, 0]
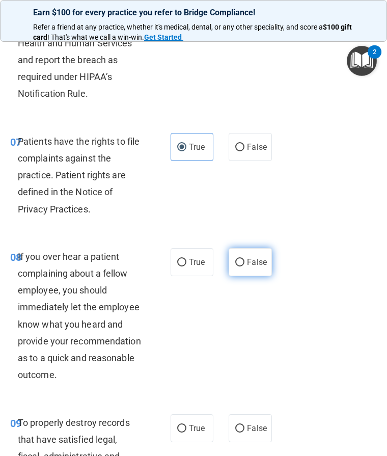
click at [243, 262] on label "False" at bounding box center [250, 262] width 43 height 28
click at [243, 262] on input "False" at bounding box center [239, 263] width 9 height 8
radio input "true"
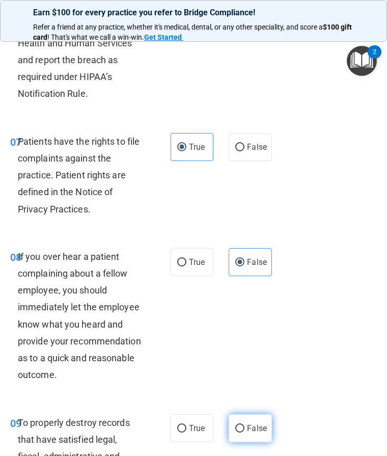
click at [232, 429] on label "False" at bounding box center [250, 428] width 43 height 28
click at [235, 429] on input "False" at bounding box center [239, 429] width 9 height 8
radio input "true"
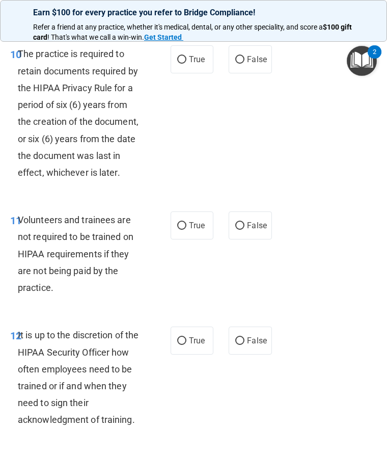
scroll to position [1481, 0]
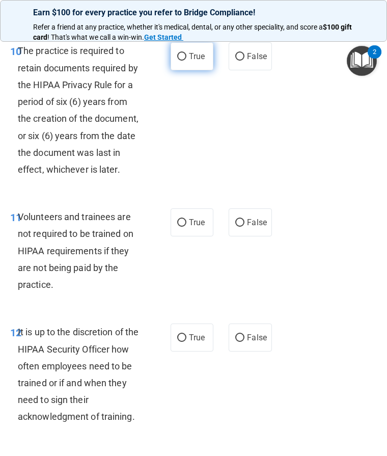
click at [189, 70] on label "True" at bounding box center [192, 56] width 43 height 28
click at [186, 61] on input "True" at bounding box center [181, 57] width 9 height 8
radio input "true"
click at [240, 227] on input "False" at bounding box center [239, 223] width 9 height 8
radio input "true"
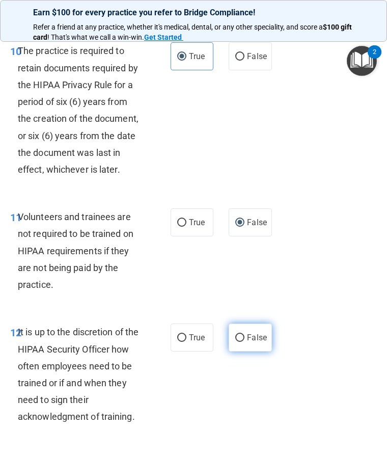
click at [241, 342] on input "False" at bounding box center [239, 338] width 9 height 8
radio input "true"
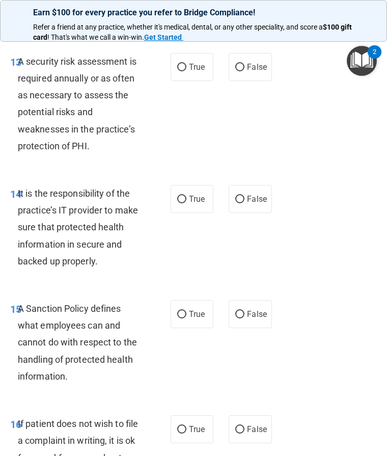
scroll to position [1887, 0]
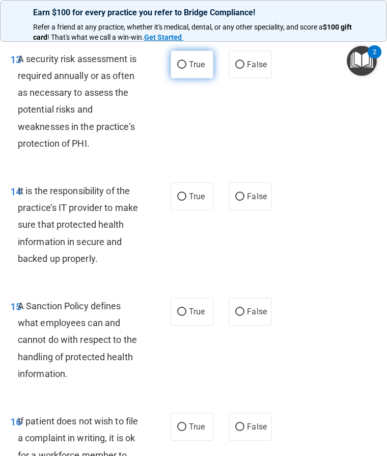
click at [197, 69] on span "True" at bounding box center [197, 65] width 16 height 10
click at [186, 69] on input "True" at bounding box center [181, 65] width 9 height 8
radio input "true"
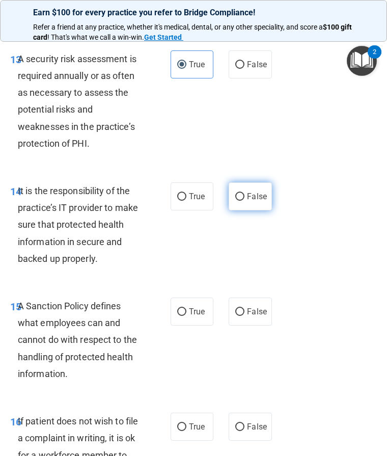
click at [251, 199] on span "False" at bounding box center [257, 197] width 20 height 10
click at [245, 199] on input "False" at bounding box center [239, 197] width 9 height 8
radio input "true"
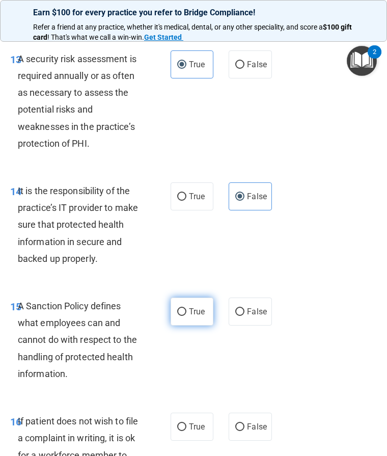
click at [180, 309] on label "True" at bounding box center [192, 312] width 43 height 28
click at [180, 309] on input "True" at bounding box center [181, 312] width 9 height 8
radio input "true"
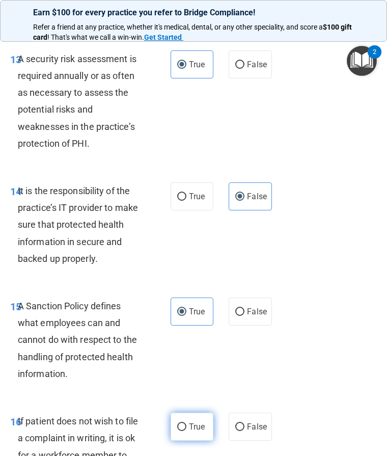
click at [178, 425] on label "True" at bounding box center [192, 427] width 43 height 28
click at [178, 425] on input "True" at bounding box center [181, 427] width 9 height 8
radio input "true"
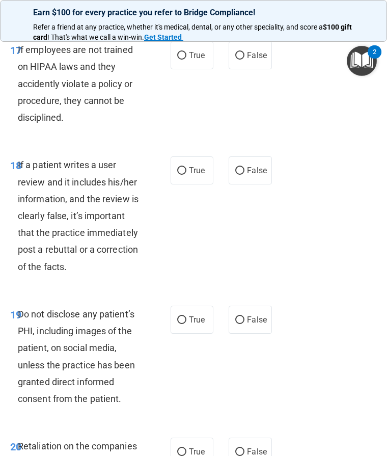
scroll to position [2367, 0]
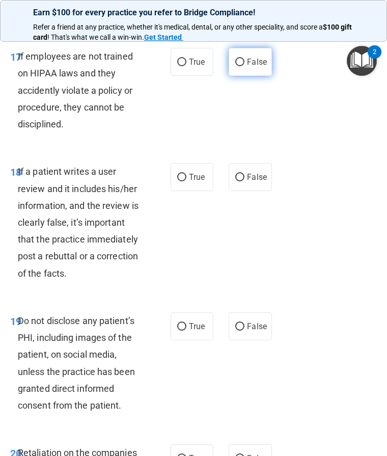
click at [248, 76] on label "False" at bounding box center [250, 62] width 43 height 28
click at [245, 66] on input "False" at bounding box center [239, 63] width 9 height 8
radio input "true"
click at [246, 180] on label "False" at bounding box center [250, 177] width 43 height 28
click at [245, 180] on input "False" at bounding box center [239, 178] width 9 height 8
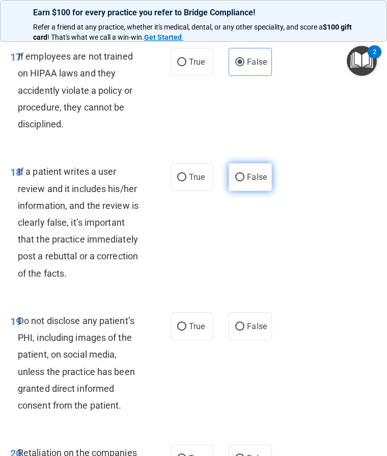
radio input "true"
click at [186, 334] on label "True" at bounding box center [192, 326] width 43 height 28
click at [186, 331] on input "True" at bounding box center [181, 327] width 9 height 8
radio input "true"
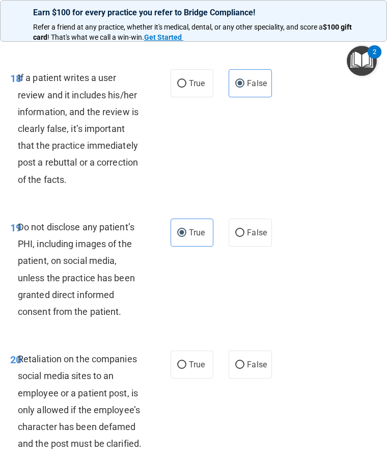
scroll to position [2463, 0]
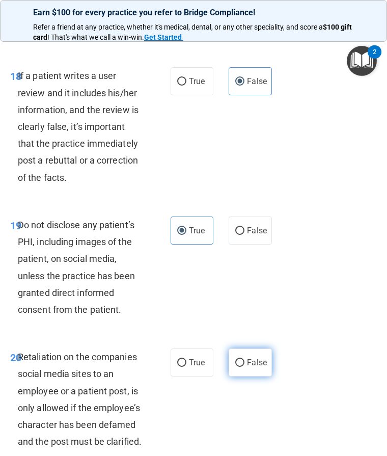
click at [237, 362] on input "False" at bounding box center [239, 363] width 9 height 8
radio input "true"
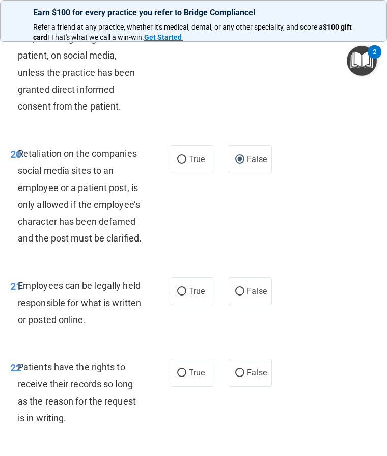
scroll to position [2665, 0]
click at [178, 296] on input "True" at bounding box center [181, 292] width 9 height 8
radio input "true"
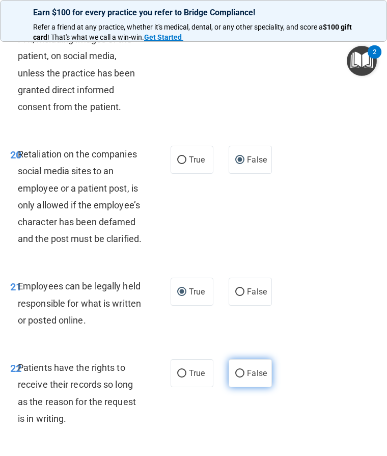
click at [241, 383] on label "False" at bounding box center [250, 373] width 43 height 28
click at [241, 378] on input "False" at bounding box center [239, 374] width 9 height 8
radio input "true"
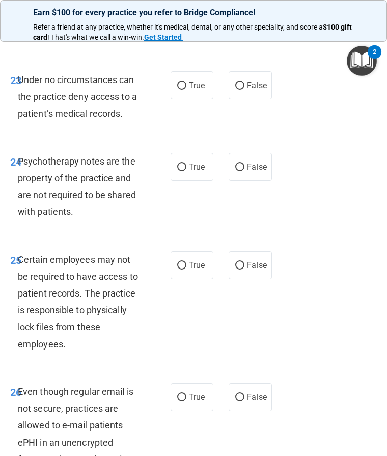
scroll to position [3053, 0]
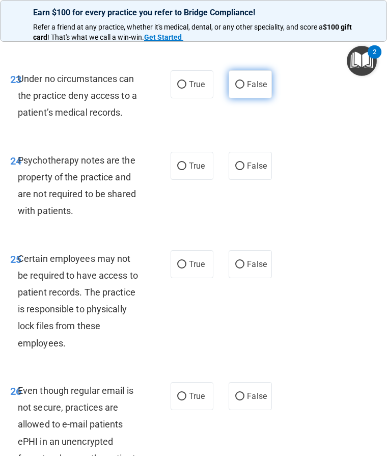
click at [245, 98] on label "False" at bounding box center [250, 84] width 43 height 28
click at [245, 89] on input "False" at bounding box center [239, 85] width 9 height 8
radio input "true"
click at [193, 171] on span "True" at bounding box center [197, 166] width 16 height 10
click at [186, 170] on input "True" at bounding box center [181, 167] width 9 height 8
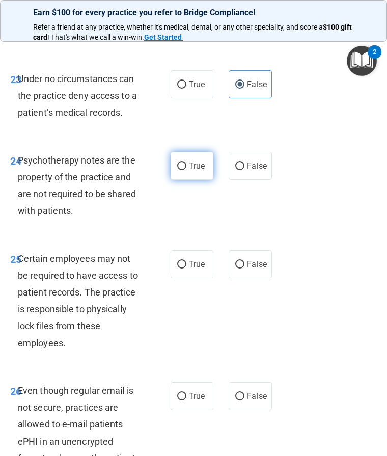
radio input "true"
click at [183, 269] on input "True" at bounding box center [181, 265] width 9 height 8
radio input "true"
click at [180, 404] on label "True" at bounding box center [192, 396] width 43 height 28
click at [180, 400] on input "True" at bounding box center [181, 397] width 9 height 8
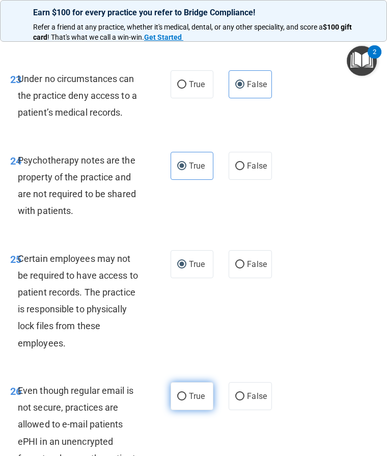
radio input "true"
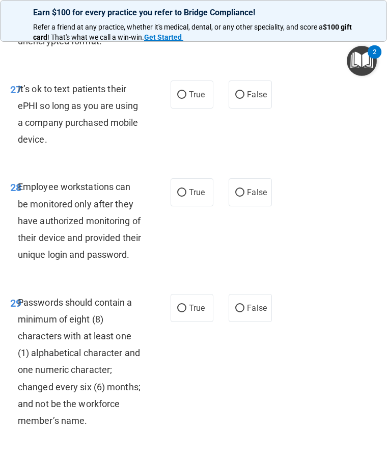
scroll to position [3523, 0]
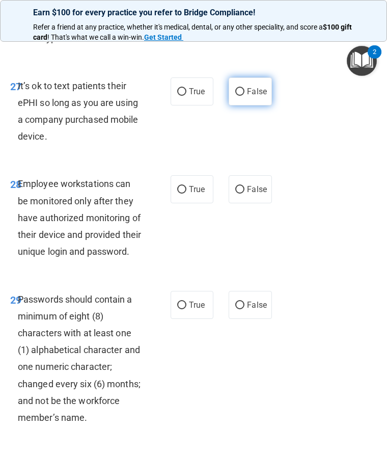
click at [247, 96] on span "False" at bounding box center [257, 92] width 20 height 10
click at [245, 96] on input "False" at bounding box center [239, 92] width 9 height 8
radio input "true"
click at [243, 203] on label "False" at bounding box center [250, 189] width 43 height 28
click at [243, 194] on input "False" at bounding box center [239, 190] width 9 height 8
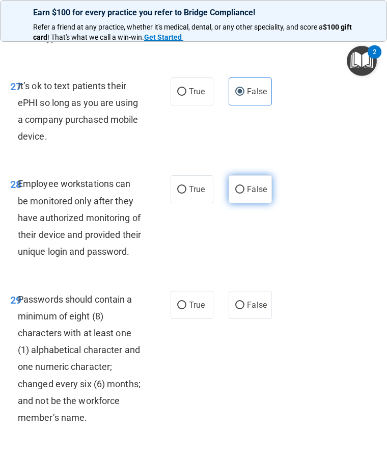
radio input "true"
click at [173, 317] on label "True" at bounding box center [192, 305] width 43 height 28
click at [177, 309] on input "True" at bounding box center [181, 306] width 9 height 8
radio input "true"
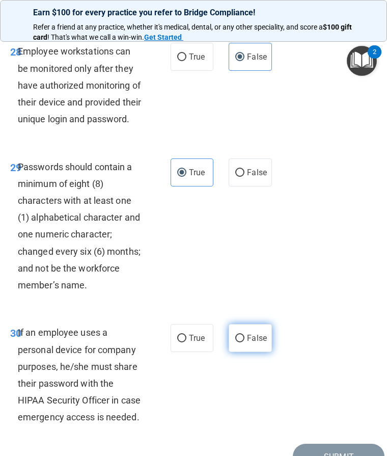
click at [256, 343] on span "False" at bounding box center [257, 338] width 20 height 10
click at [245, 342] on input "False" at bounding box center [239, 339] width 9 height 8
radio input "true"
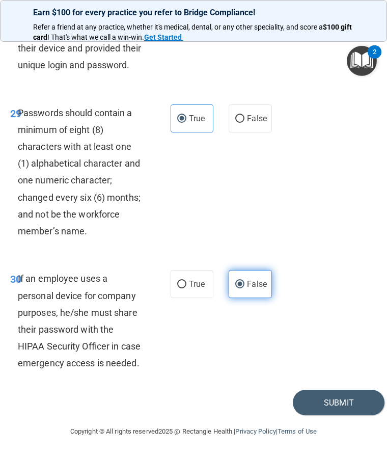
scroll to position [3723, 0]
click at [319, 410] on button "Submit" at bounding box center [339, 403] width 92 height 26
click at [329, 403] on button "Submit" at bounding box center [339, 403] width 92 height 26
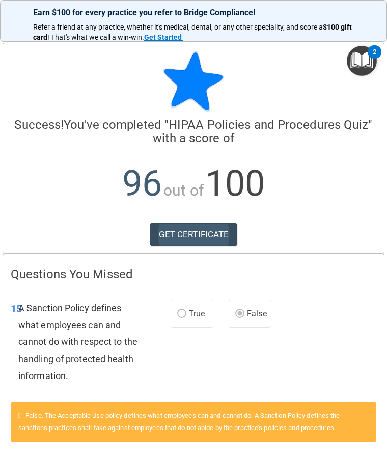
click at [204, 240] on link "GET CERTIFICATE" at bounding box center [193, 234] width 87 height 22
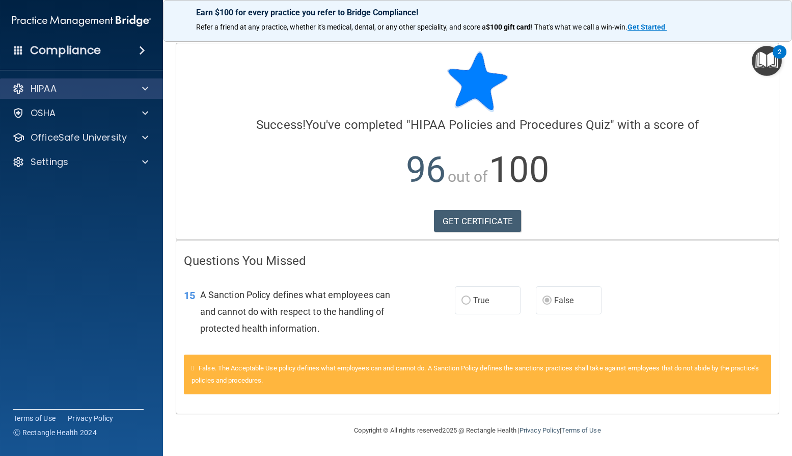
click at [40, 93] on p "HIPAA" at bounding box center [44, 89] width 26 height 12
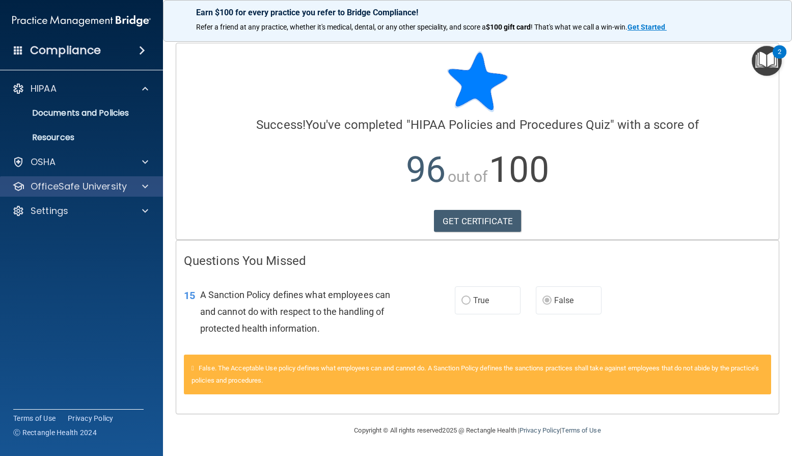
click at [77, 190] on p "OfficeSafe University" at bounding box center [79, 186] width 96 height 12
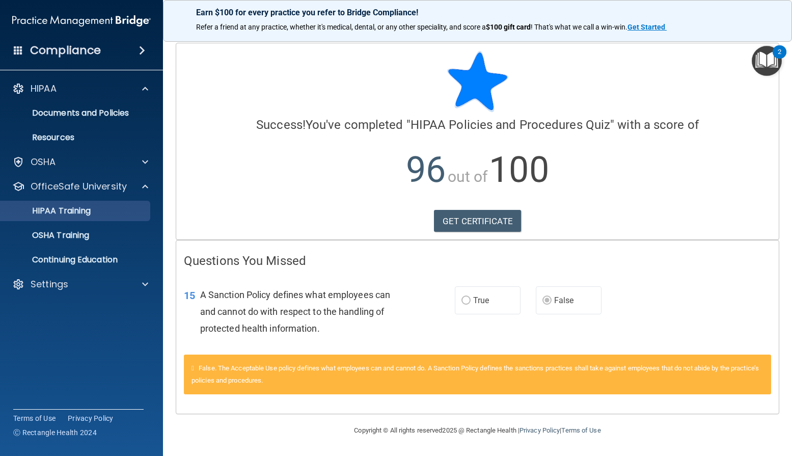
click at [91, 215] on p "HIPAA Training" at bounding box center [49, 211] width 84 height 10
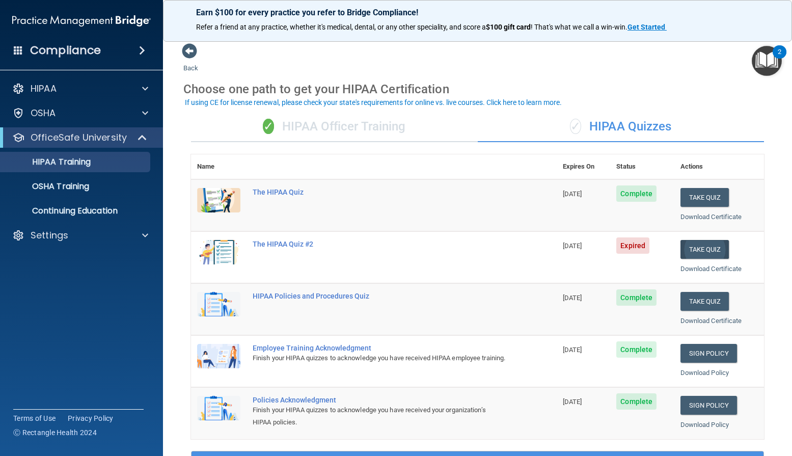
click at [675, 245] on button "Take Quiz" at bounding box center [705, 249] width 49 height 19
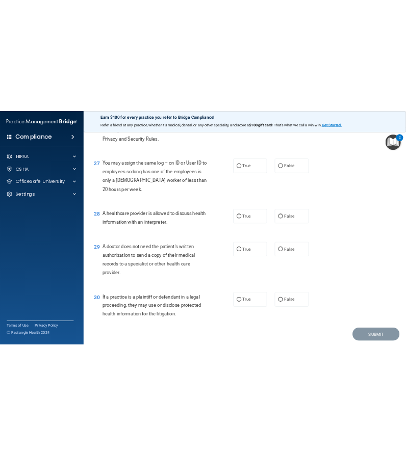
scroll to position [2310, 0]
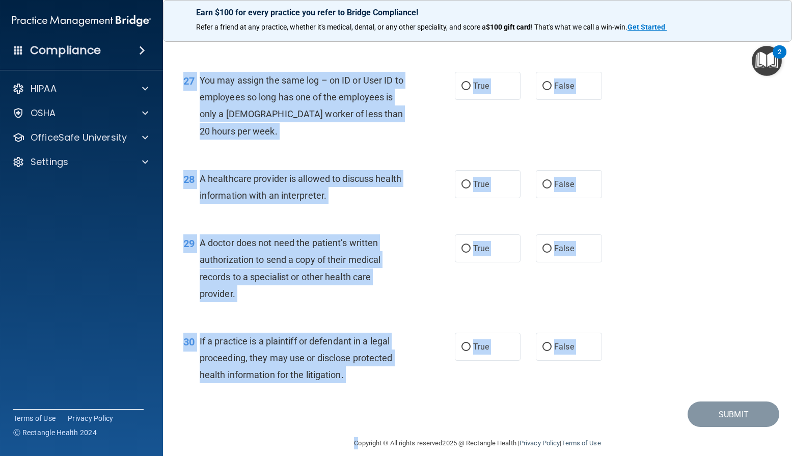
copy main "L ipsumdol sitametco adipiscin el seddoeiu temp incididuntutl et dolorem aliqu …"
drag, startPoint x: 200, startPoint y: 88, endPoint x: 510, endPoint y: 395, distance: 436.0
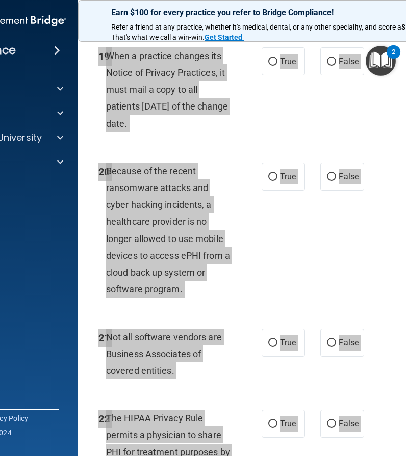
drag, startPoint x: 0, startPoint y: 98, endPoint x: 113, endPoint y: 302, distance: 232.9
click at [113, 302] on div "20 Because of the recent ransomware attacks and cyber hacking incidents, a heal…" at bounding box center [284, 233] width 387 height 166
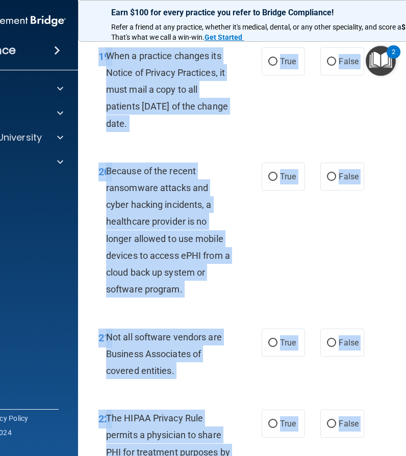
click at [113, 302] on div "20 Because of the recent ransomware attacks and cyber hacking incidents, a heal…" at bounding box center [284, 233] width 387 height 166
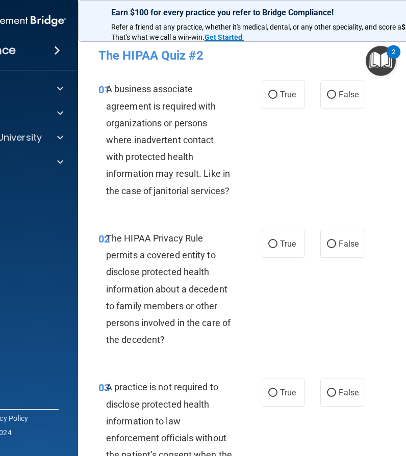
scroll to position [0, 0]
click at [336, 95] on label "False" at bounding box center [341, 95] width 43 height 28
click at [336, 95] on input "False" at bounding box center [331, 95] width 9 height 8
radio input "true"
click at [336, 95] on label "False" at bounding box center [341, 95] width 43 height 28
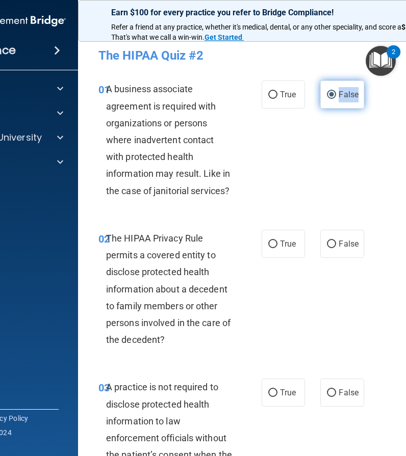
click at [336, 95] on input "False" at bounding box center [331, 95] width 9 height 8
click at [271, 245] on input "True" at bounding box center [272, 245] width 9 height 8
radio input "true"
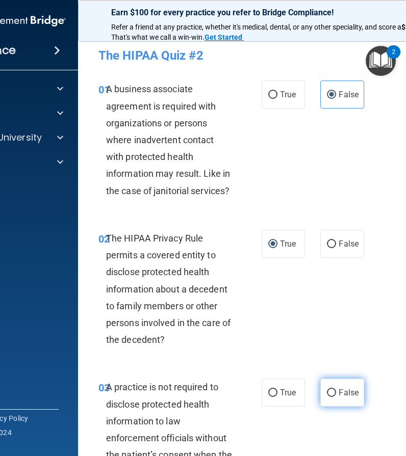
click at [351, 393] on span "False" at bounding box center [348, 393] width 20 height 10
click at [336, 393] on input "False" at bounding box center [331, 393] width 9 height 8
radio input "true"
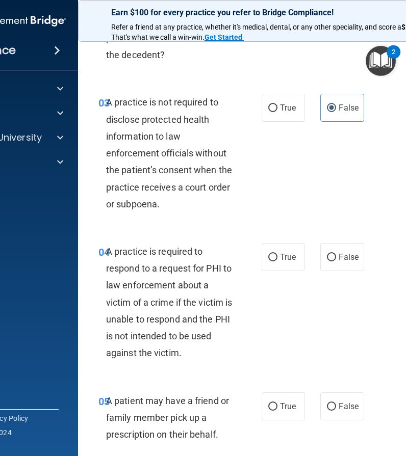
scroll to position [293, 0]
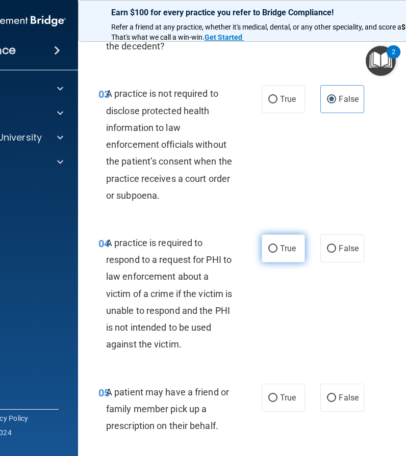
click at [287, 244] on span "True" at bounding box center [288, 249] width 16 height 10
click at [277, 245] on input "True" at bounding box center [272, 249] width 9 height 8
radio input "true"
click at [266, 407] on label "True" at bounding box center [282, 398] width 43 height 28
click at [268, 402] on input "True" at bounding box center [272, 398] width 9 height 8
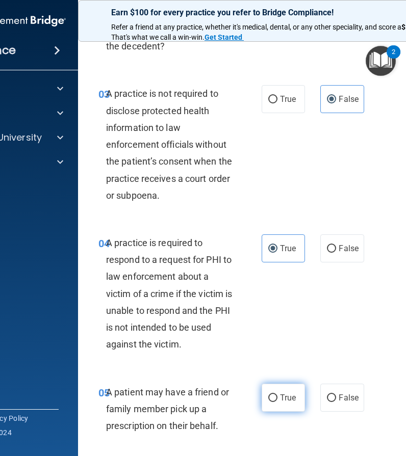
radio input "true"
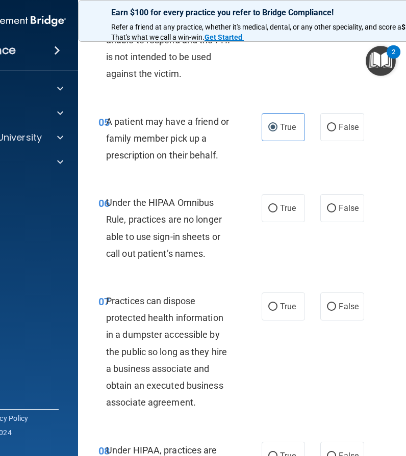
scroll to position [579, 0]
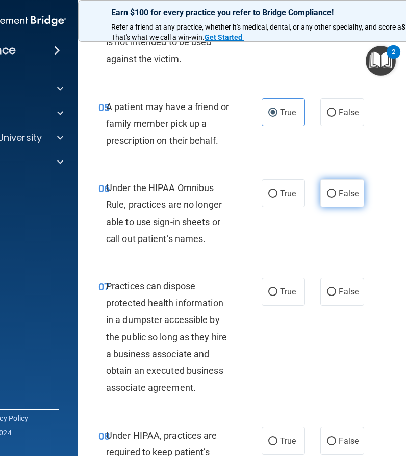
click at [349, 189] on span "False" at bounding box center [348, 194] width 20 height 10
click at [336, 190] on input "False" at bounding box center [331, 194] width 9 height 8
radio input "true"
click at [345, 279] on label "False" at bounding box center [341, 292] width 43 height 28
click at [336, 288] on input "False" at bounding box center [331, 292] width 9 height 8
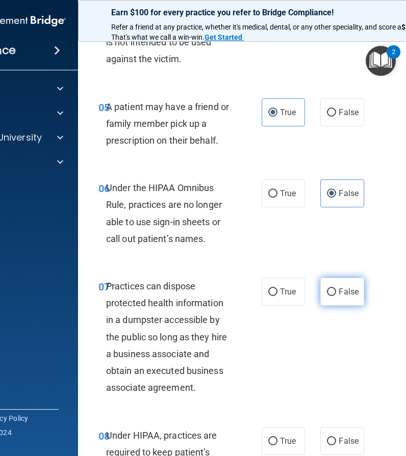
radio input "true"
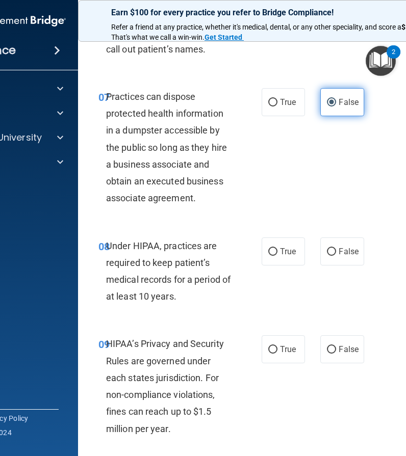
scroll to position [773, 0]
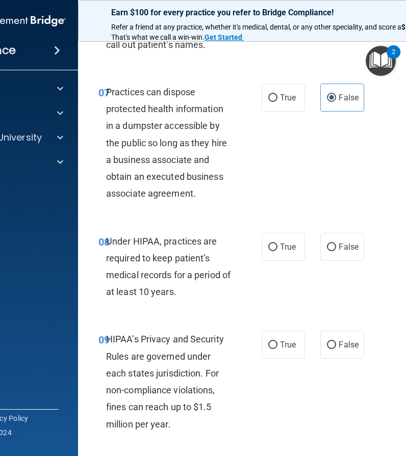
click at [347, 222] on div "08 Under HIPAA, practices are required to keep patient’s medical records for a …" at bounding box center [284, 269] width 387 height 98
click at [340, 242] on span "False" at bounding box center [348, 247] width 20 height 10
click at [336, 244] on input "False" at bounding box center [331, 248] width 9 height 8
radio input "true"
click at [336, 335] on label "False" at bounding box center [341, 345] width 43 height 28
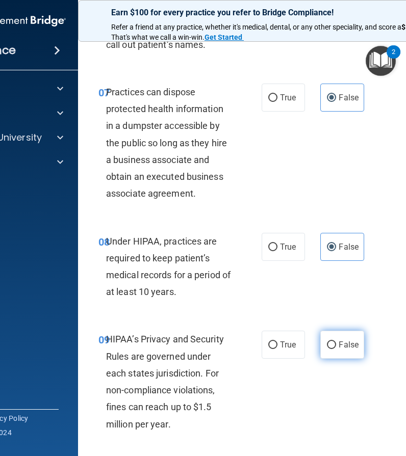
click at [336, 341] on input "False" at bounding box center [331, 345] width 9 height 8
radio input "true"
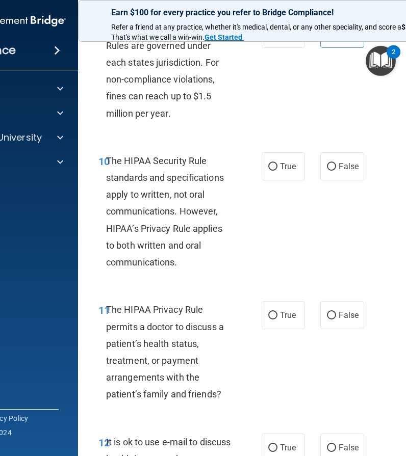
scroll to position [1082, 0]
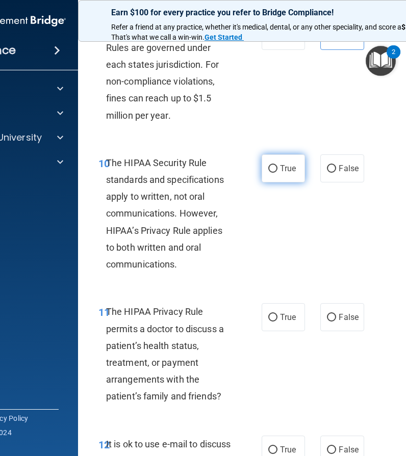
click at [269, 170] on label "True" at bounding box center [282, 168] width 43 height 28
click at [269, 170] on input "True" at bounding box center [272, 169] width 9 height 8
radio input "true"
click at [271, 303] on label "True" at bounding box center [282, 317] width 43 height 28
click at [271, 314] on input "True" at bounding box center [272, 318] width 9 height 8
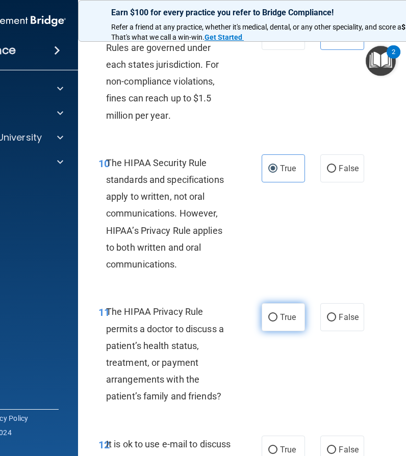
radio input "true"
click at [271, 436] on label "True" at bounding box center [282, 450] width 43 height 28
click at [271, 446] on input "True" at bounding box center [272, 450] width 9 height 8
radio input "true"
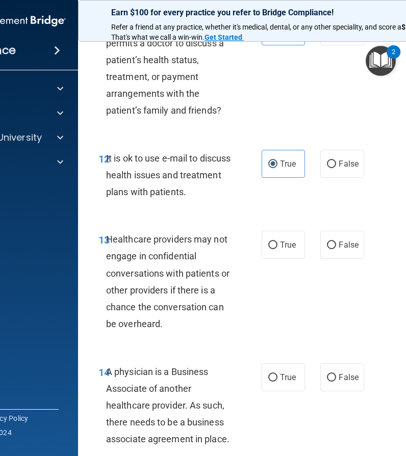
scroll to position [1374, 0]
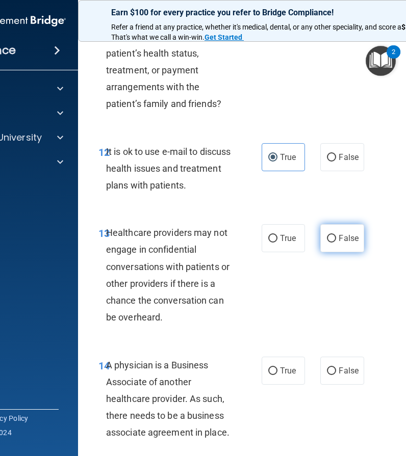
click at [352, 237] on label "False" at bounding box center [341, 238] width 43 height 28
click at [336, 237] on input "False" at bounding box center [331, 239] width 9 height 8
radio input "true"
click at [346, 357] on label "False" at bounding box center [341, 371] width 43 height 28
click at [336, 367] on input "False" at bounding box center [331, 371] width 9 height 8
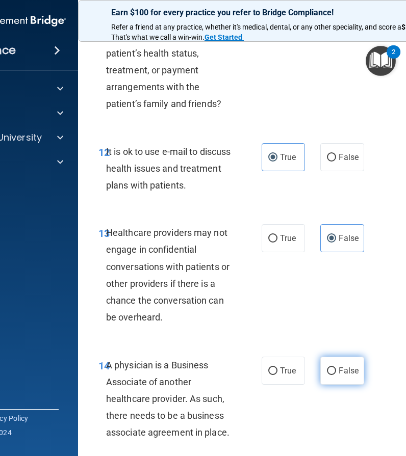
radio input "true"
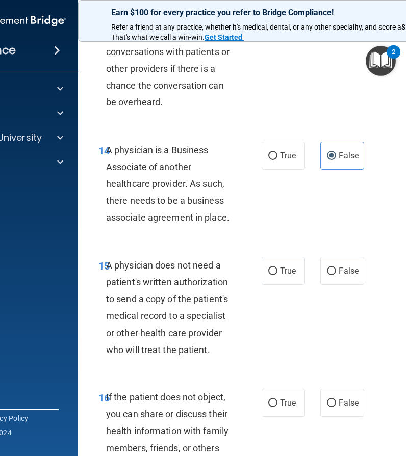
scroll to position [1597, 0]
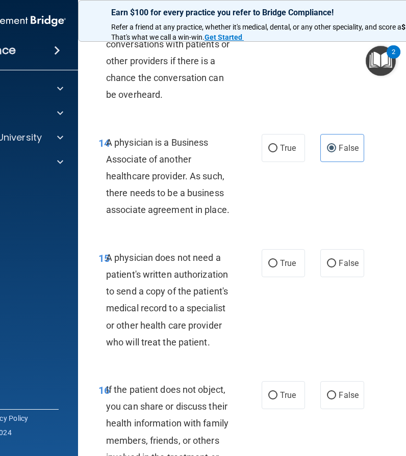
click at [248, 249] on div "15 A physician does not need a patient's written authorization to send a copy o…" at bounding box center [180, 302] width 194 height 106
click at [273, 249] on label "True" at bounding box center [282, 263] width 43 height 28
click at [273, 260] on input "True" at bounding box center [272, 264] width 9 height 8
radio input "true"
click at [270, 381] on label "True" at bounding box center [282, 395] width 43 height 28
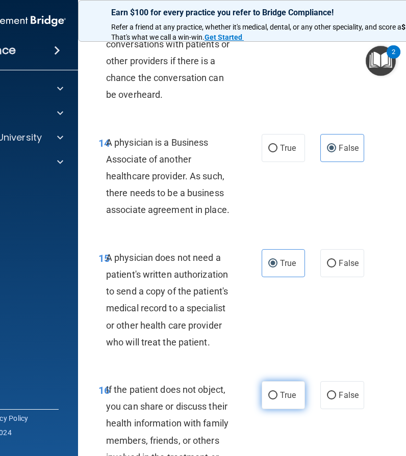
click at [270, 392] on input "True" at bounding box center [272, 396] width 9 height 8
radio input "true"
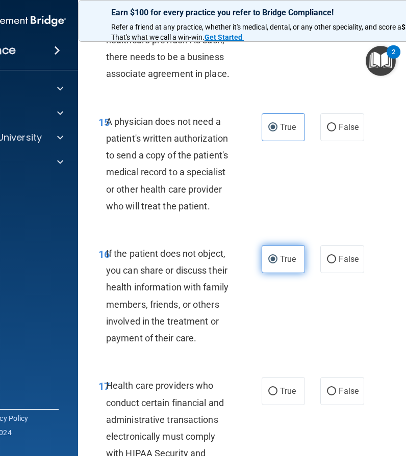
scroll to position [1761, 0]
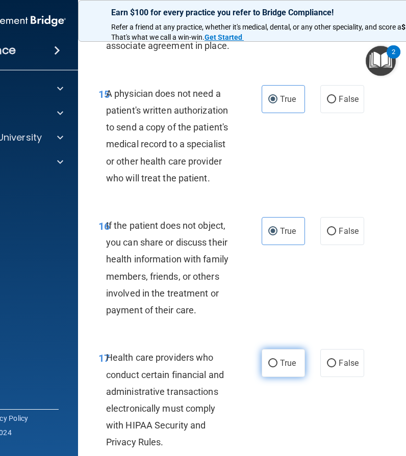
click at [275, 360] on input "True" at bounding box center [272, 364] width 9 height 8
radio input "true"
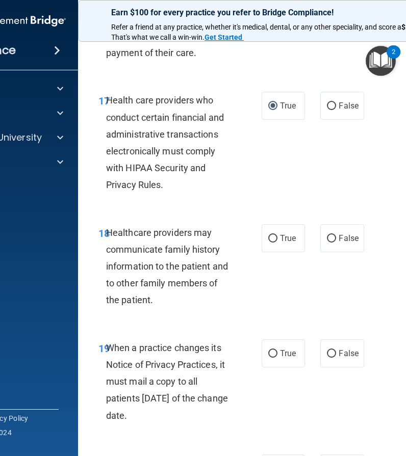
scroll to position [2034, 0]
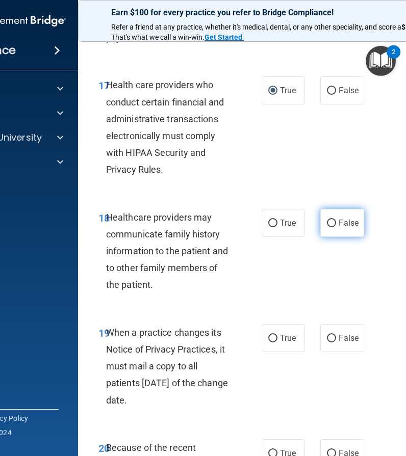
click at [356, 218] on span "False" at bounding box center [348, 223] width 20 height 10
click at [336, 220] on input "False" at bounding box center [331, 224] width 9 height 8
radio input "true"
click at [346, 324] on label "False" at bounding box center [341, 338] width 43 height 28
click at [336, 335] on input "False" at bounding box center [331, 339] width 9 height 8
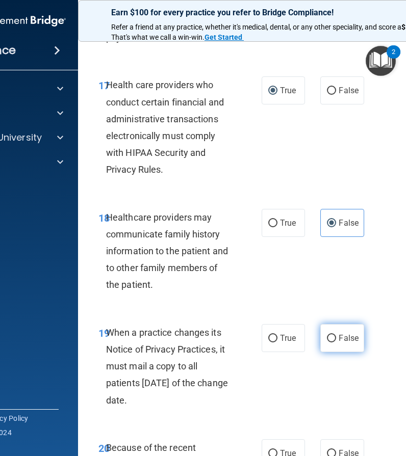
radio input "true"
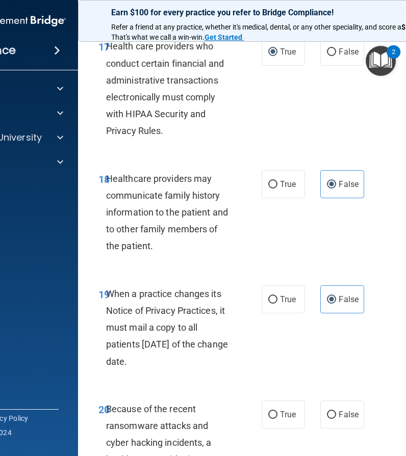
scroll to position [2088, 0]
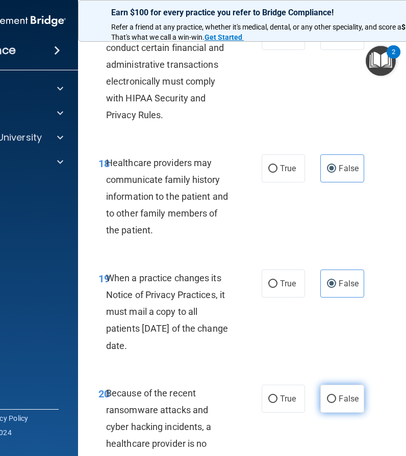
click at [338, 385] on label "False" at bounding box center [341, 399] width 43 height 28
click at [336, 395] on input "False" at bounding box center [331, 399] width 9 height 8
radio input "true"
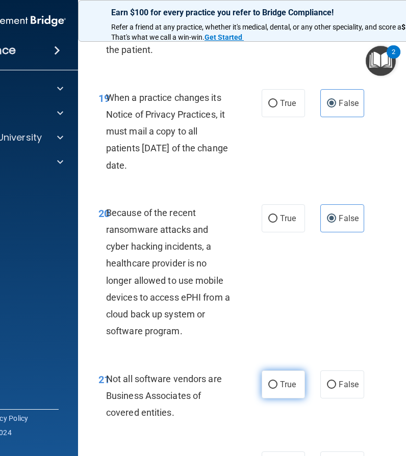
click at [286, 380] on span "True" at bounding box center [288, 385] width 16 height 10
click at [277, 381] on input "True" at bounding box center [272, 385] width 9 height 8
radio input "true"
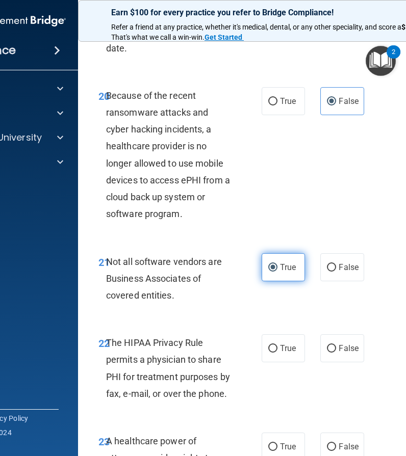
scroll to position [2393, 0]
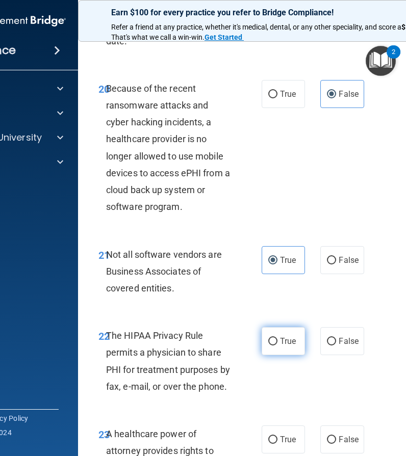
click at [282, 336] on span "True" at bounding box center [288, 341] width 16 height 10
click at [277, 338] on input "True" at bounding box center [272, 342] width 9 height 8
radio input "true"
click at [340, 435] on span "False" at bounding box center [348, 440] width 20 height 10
click at [336, 436] on input "False" at bounding box center [331, 440] width 9 height 8
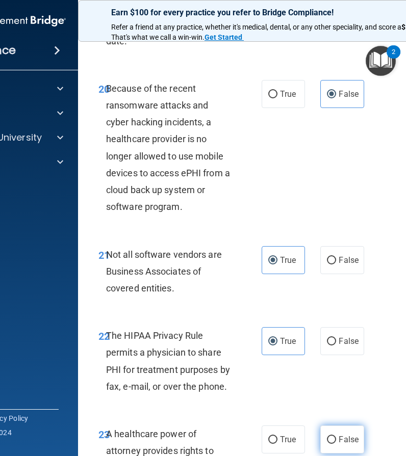
radio input "true"
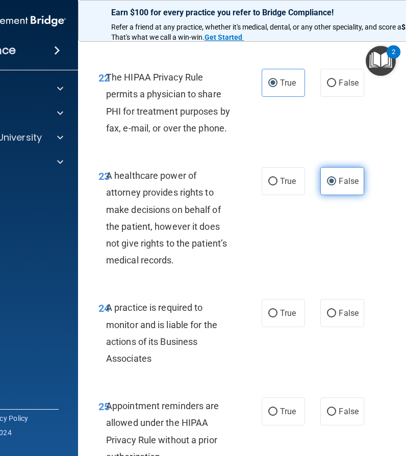
scroll to position [2675, 0]
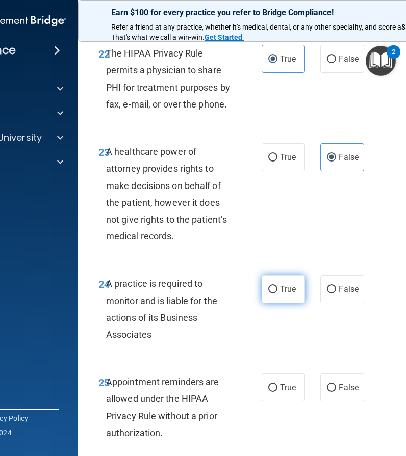
click at [290, 281] on label "True" at bounding box center [282, 289] width 43 height 28
click at [277, 286] on input "True" at bounding box center [272, 290] width 9 height 8
radio input "true"
click at [284, 383] on span "True" at bounding box center [288, 388] width 16 height 10
click at [277, 384] on input "True" at bounding box center [272, 388] width 9 height 8
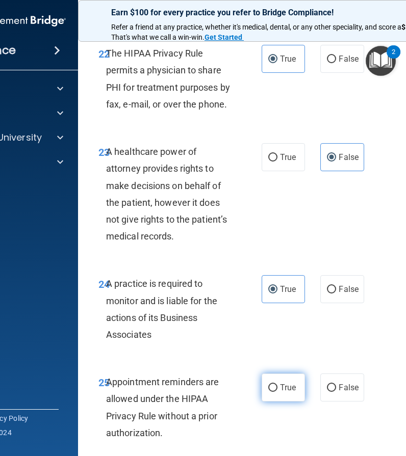
radio input "true"
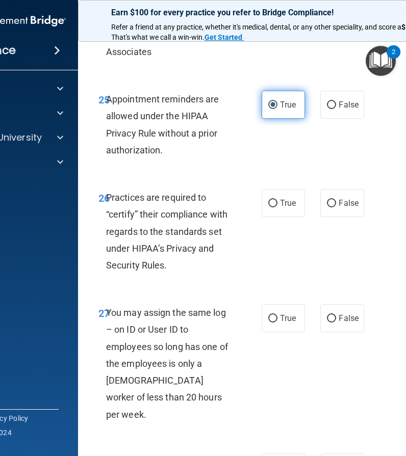
scroll to position [2970, 0]
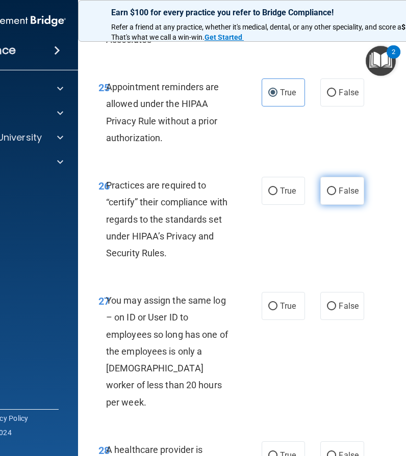
click at [340, 186] on span "False" at bounding box center [348, 191] width 20 height 10
click at [336, 188] on input "False" at bounding box center [331, 192] width 9 height 8
radio input "true"
click at [339, 301] on label "False" at bounding box center [341, 306] width 43 height 28
click at [336, 303] on input "False" at bounding box center [331, 307] width 9 height 8
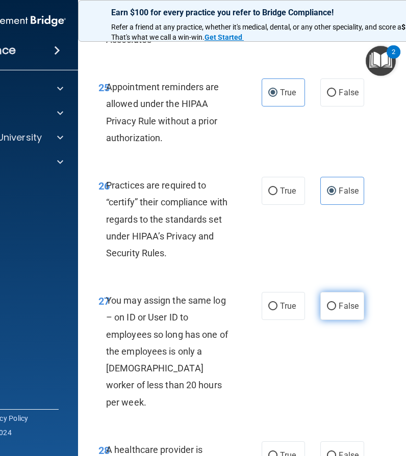
radio input "true"
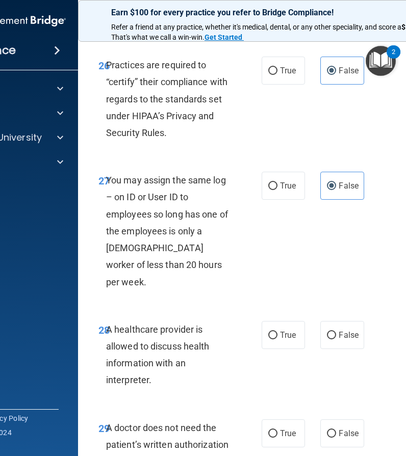
scroll to position [3146, 0]
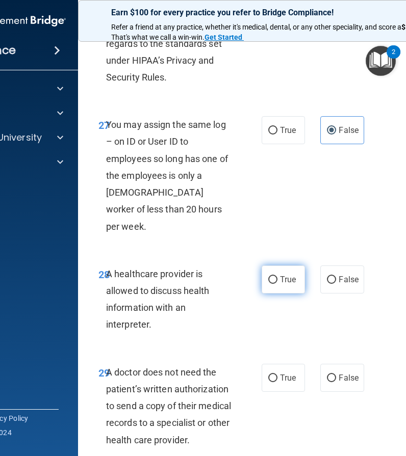
click at [282, 265] on label "True" at bounding box center [282, 279] width 43 height 28
click at [277, 276] on input "True" at bounding box center [272, 280] width 9 height 8
radio input "true"
click at [281, 364] on label "True" at bounding box center [282, 378] width 43 height 28
click at [277, 375] on input "True" at bounding box center [272, 379] width 9 height 8
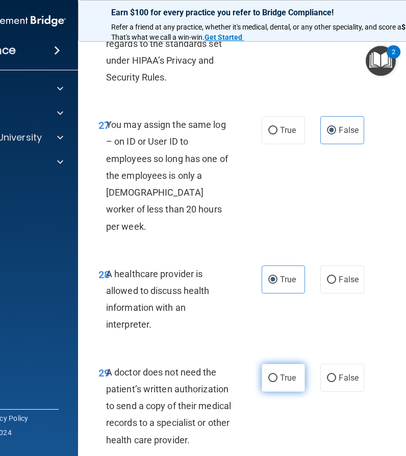
radio input "true"
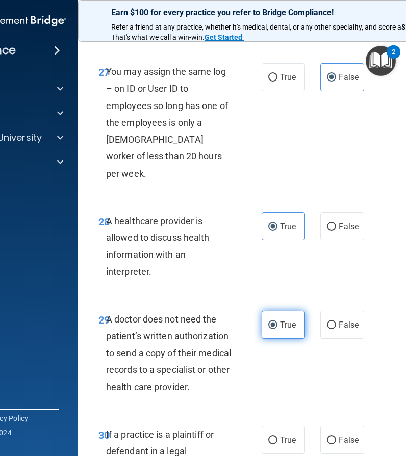
scroll to position [3217, 0]
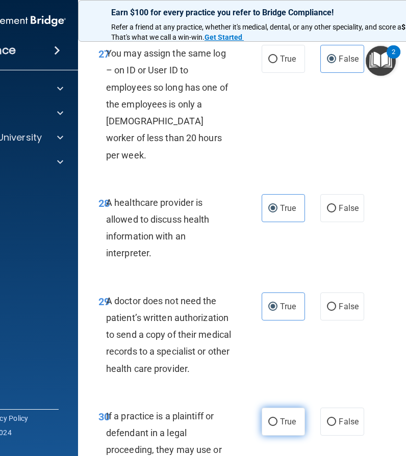
click at [273, 418] on input "True" at bounding box center [272, 422] width 9 height 8
radio input "true"
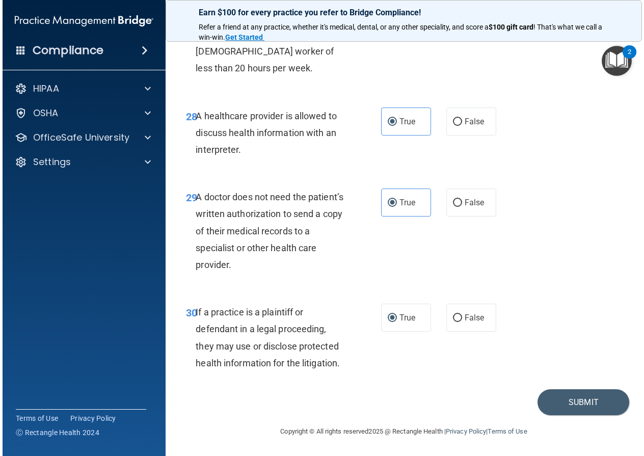
scroll to position [2848, 0]
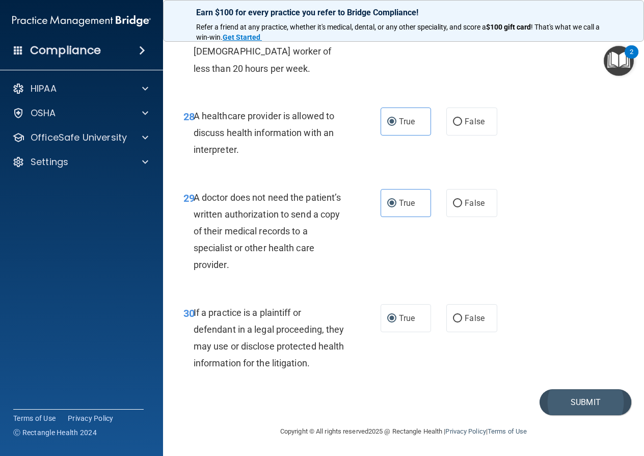
click at [565, 399] on button "Submit" at bounding box center [586, 402] width 92 height 26
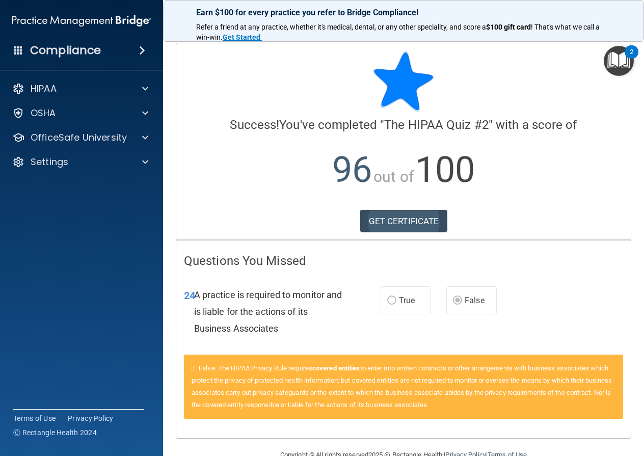
click at [390, 219] on link "GET CERTIFICATE" at bounding box center [403, 221] width 87 height 22
click at [64, 132] on p "OfficeSafe University" at bounding box center [79, 137] width 96 height 12
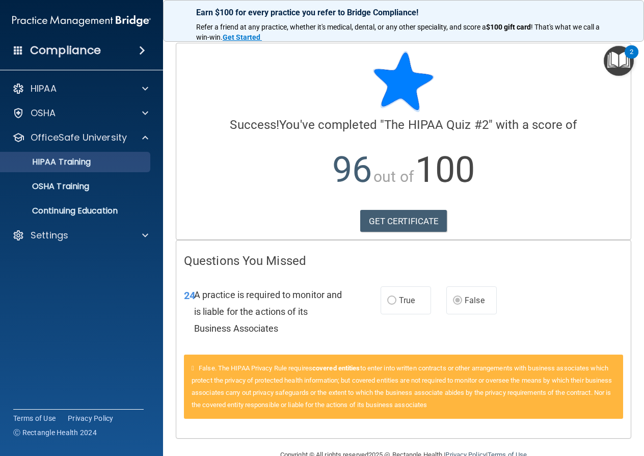
click at [73, 161] on p "HIPAA Training" at bounding box center [49, 162] width 84 height 10
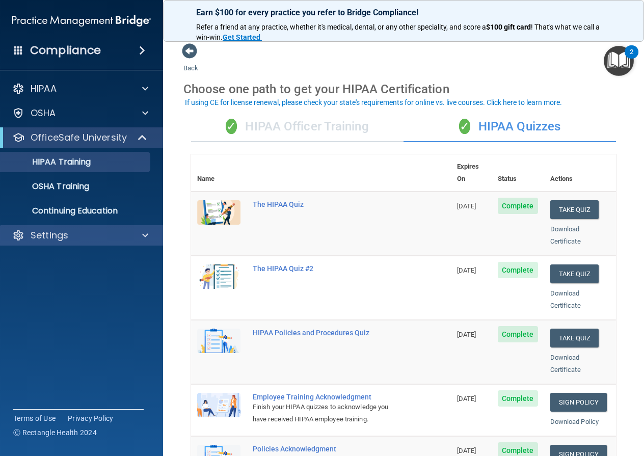
click at [83, 235] on div "Settings" at bounding box center [68, 235] width 126 height 12
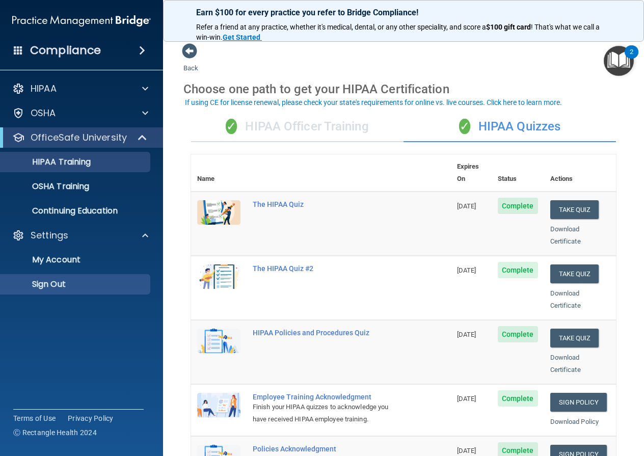
click at [61, 281] on p "Sign Out" at bounding box center [76, 284] width 139 height 10
